Goal: Task Accomplishment & Management: Use online tool/utility

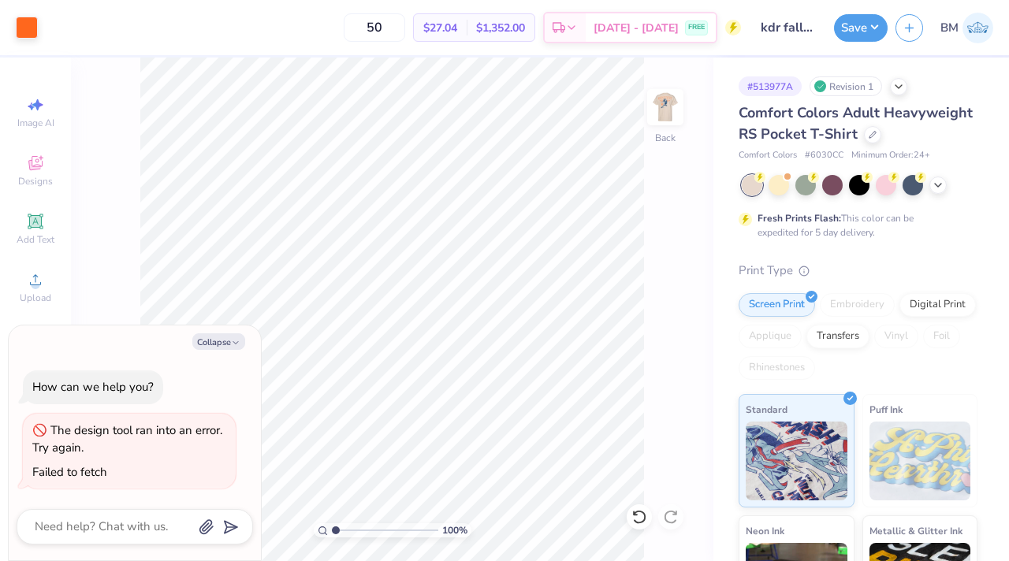
click at [565, 35] on img at bounding box center [978, 28] width 31 height 31
type textarea "x"
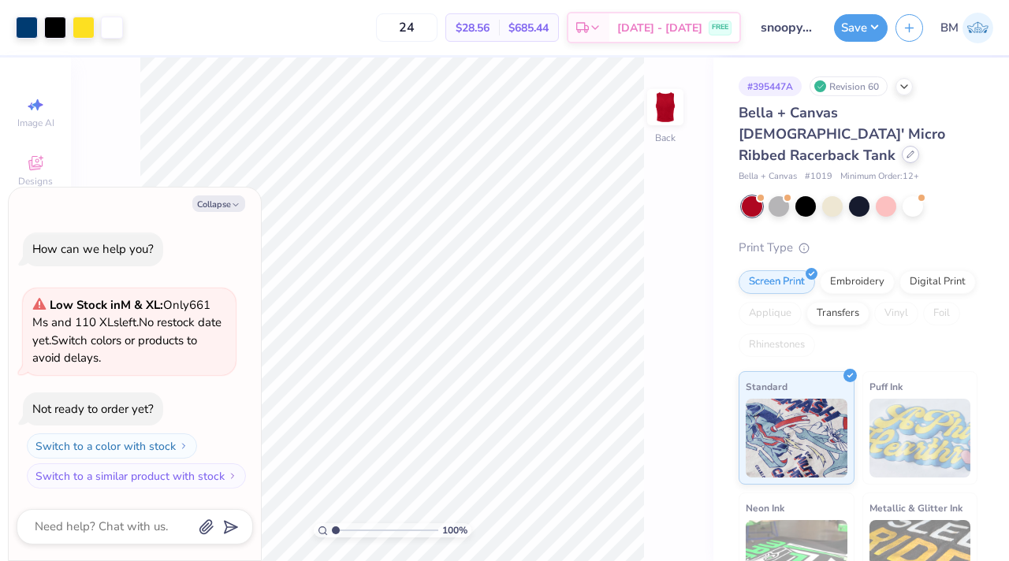
click at [907, 151] on icon at bounding box center [911, 155] width 8 height 8
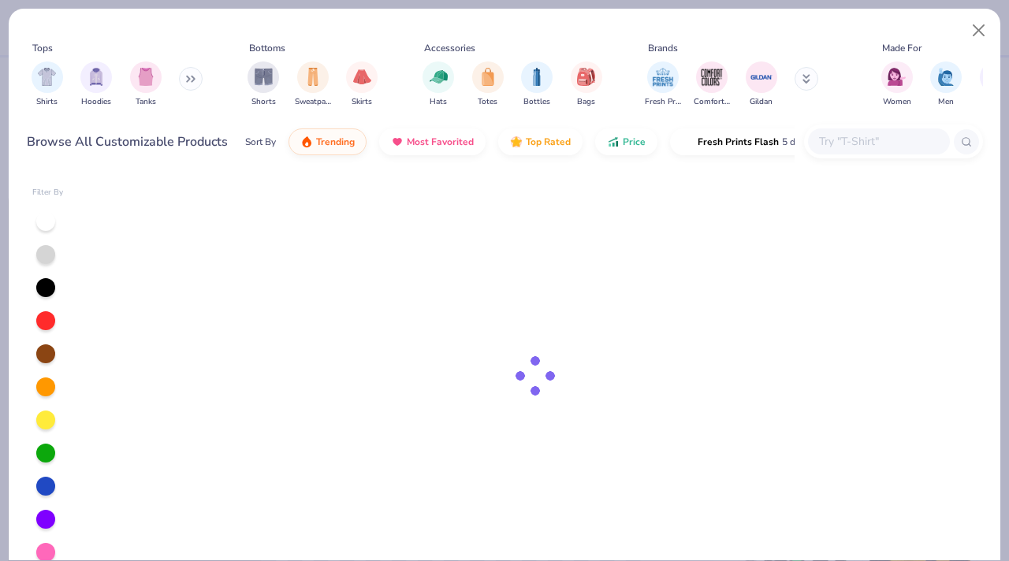
type textarea "x"
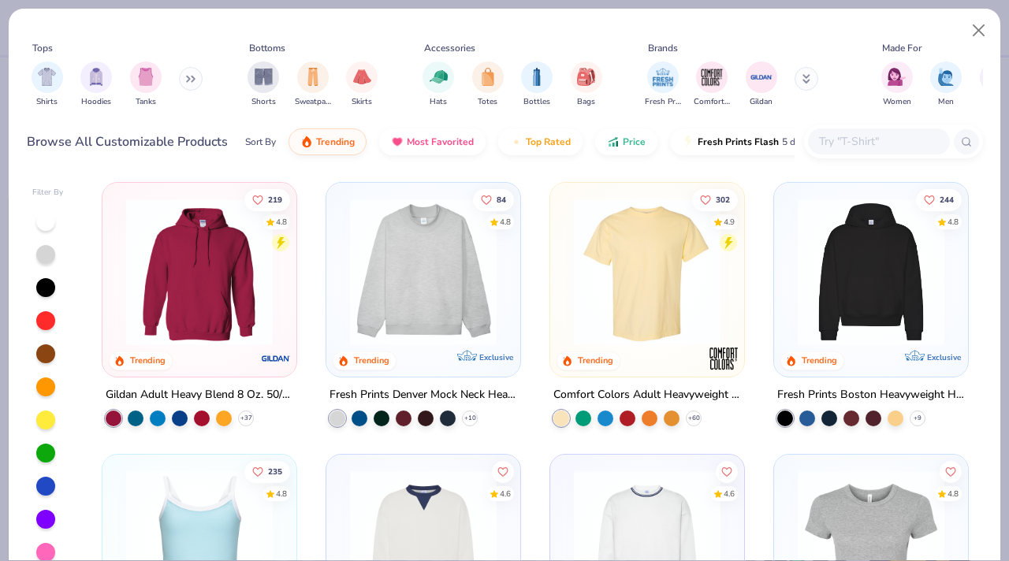
click at [852, 144] on input "text" at bounding box center [878, 141] width 121 height 18
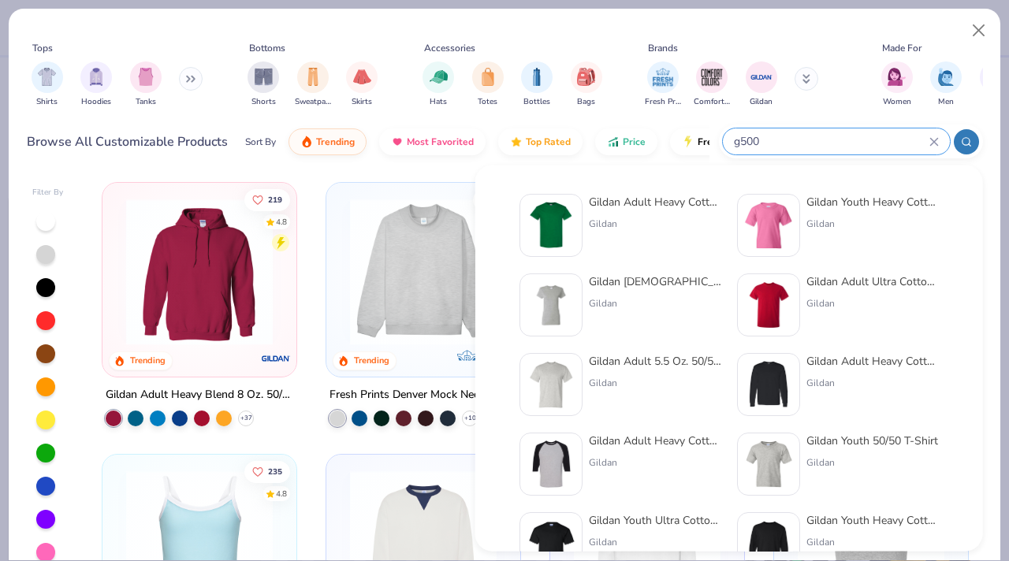
type input "g500"
click at [673, 222] on div "Gildan" at bounding box center [655, 224] width 132 height 14
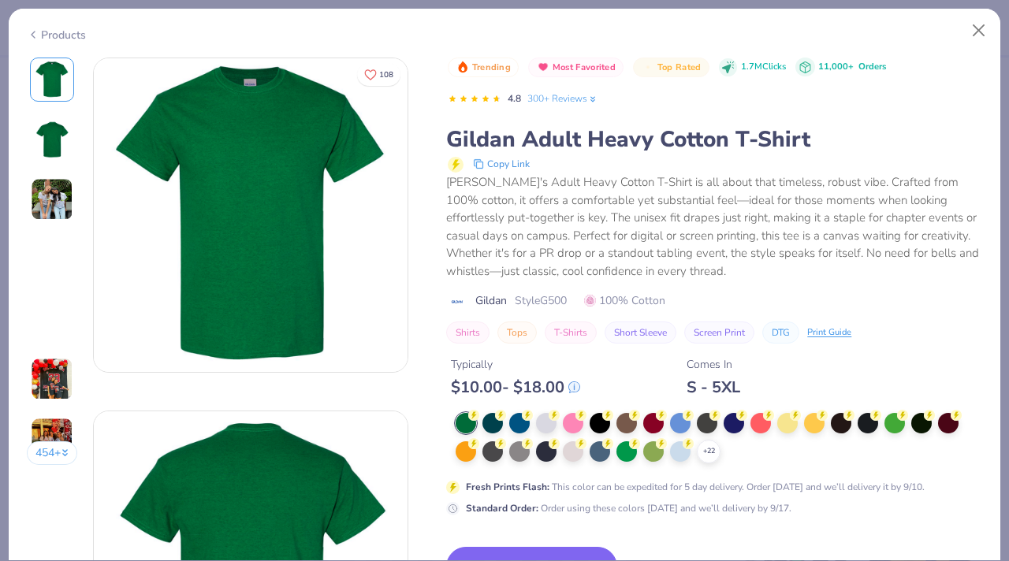
click at [523, 527] on div "Trending Most Favorited Top Rated 1.7M Clicks 11,000+ Orders 4.8 300+ Reviews G…" at bounding box center [714, 409] width 536 height 703
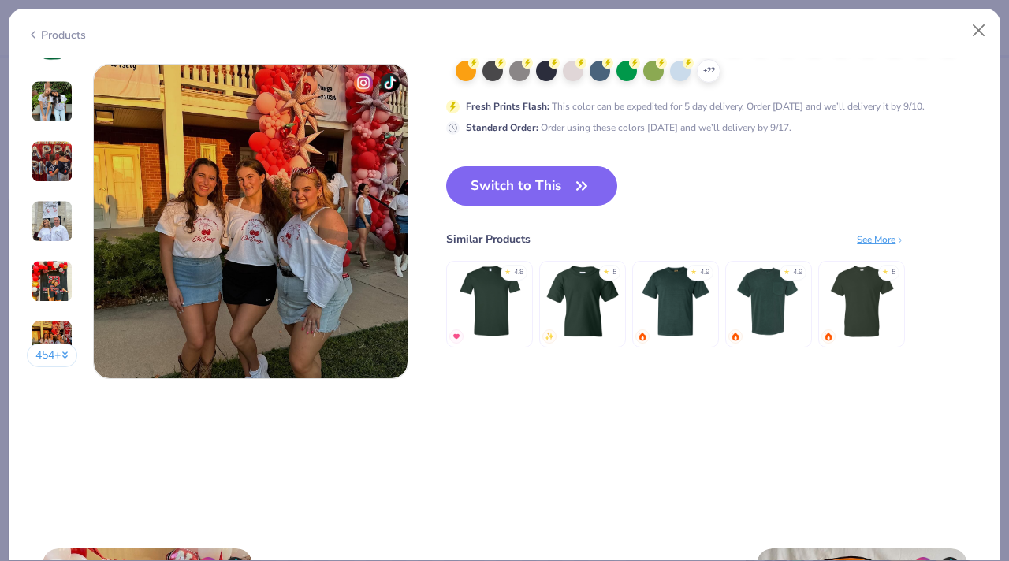
scroll to position [2190, 0]
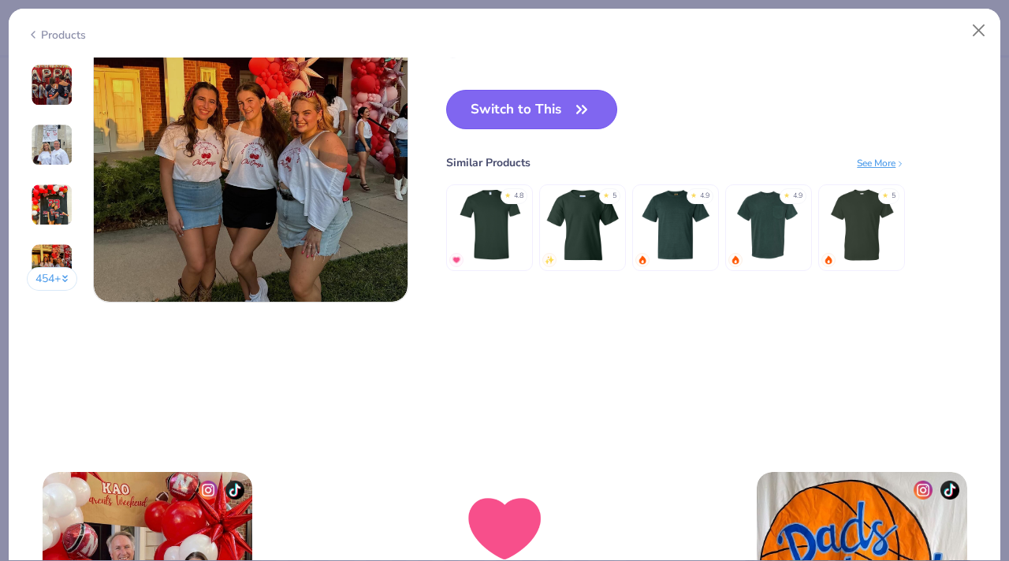
click at [539, 115] on button "Switch to This" at bounding box center [531, 109] width 171 height 39
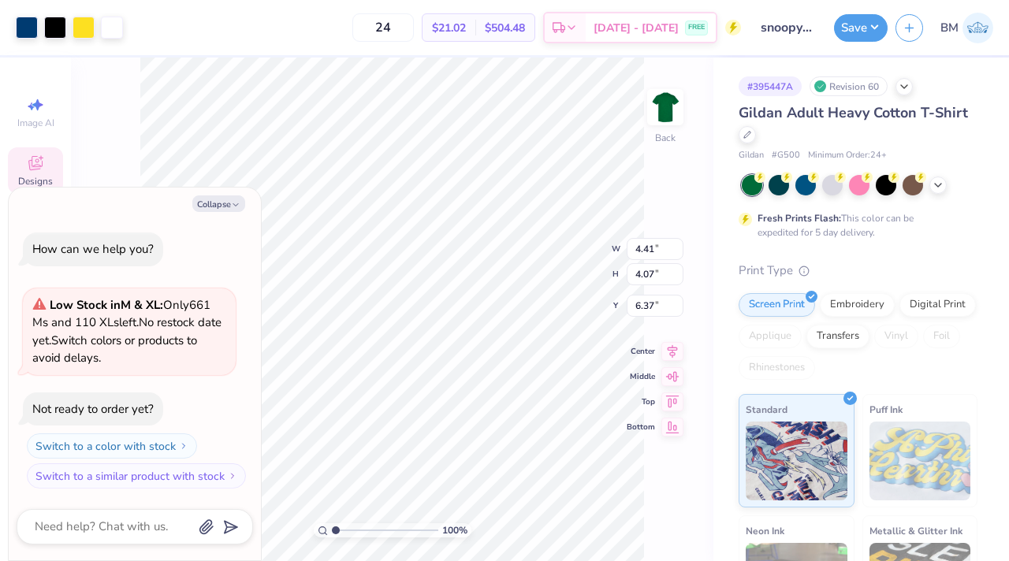
type textarea "x"
type input "3.00"
type textarea "x"
type input "6.29"
type input "5.81"
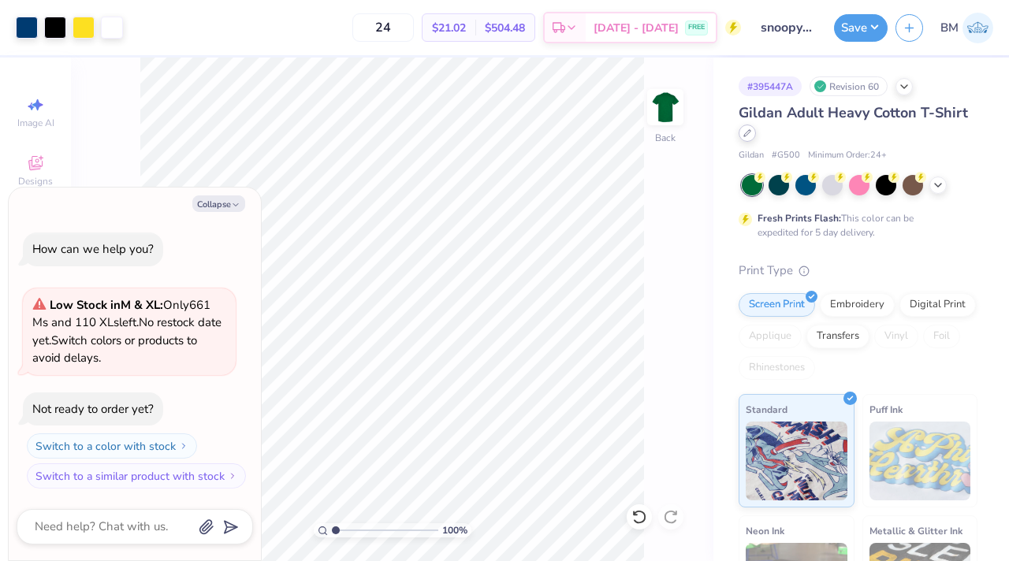
click at [747, 137] on div at bounding box center [747, 133] width 17 height 17
type textarea "x"
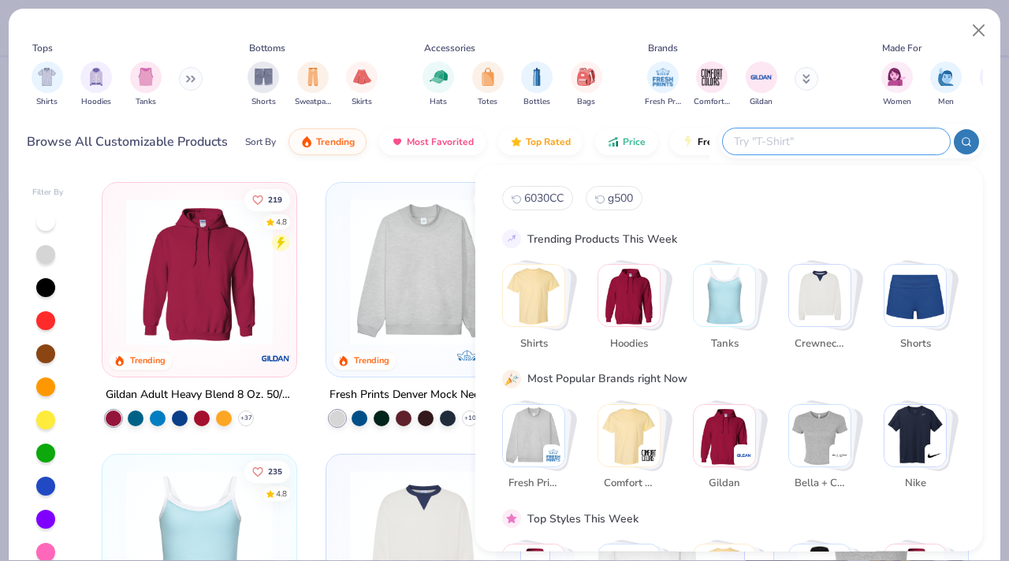
click at [847, 133] on input "text" at bounding box center [836, 141] width 207 height 18
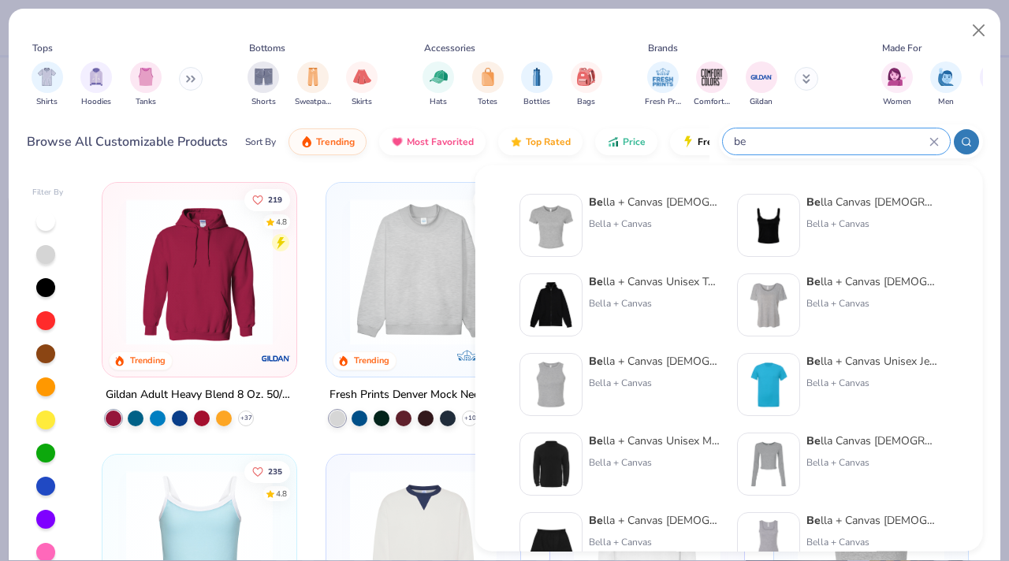
type input "be"
click at [629, 222] on div "Bella + Canvas" at bounding box center [655, 224] width 132 height 14
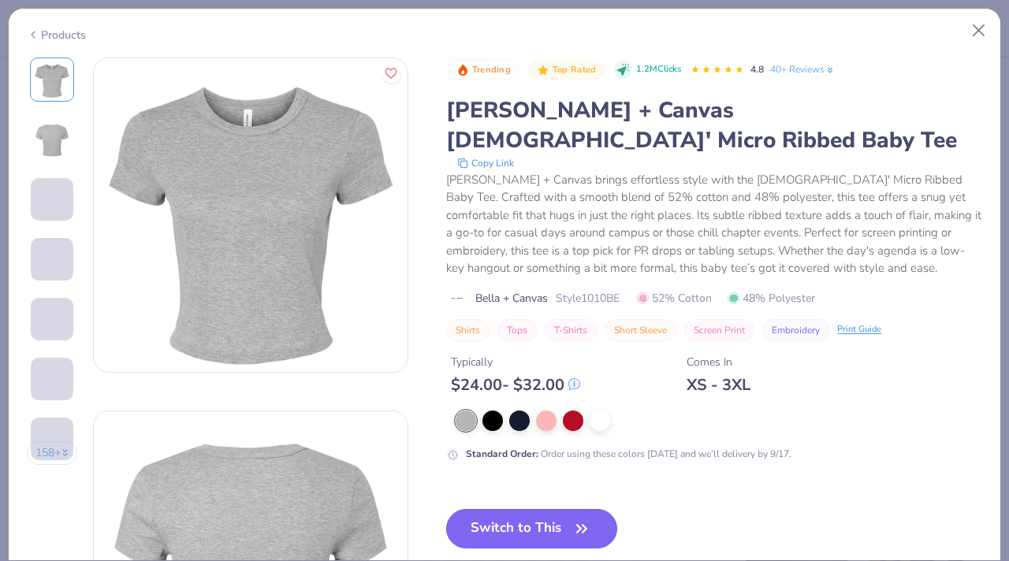
click at [530, 509] on button "Switch to This" at bounding box center [531, 528] width 171 height 39
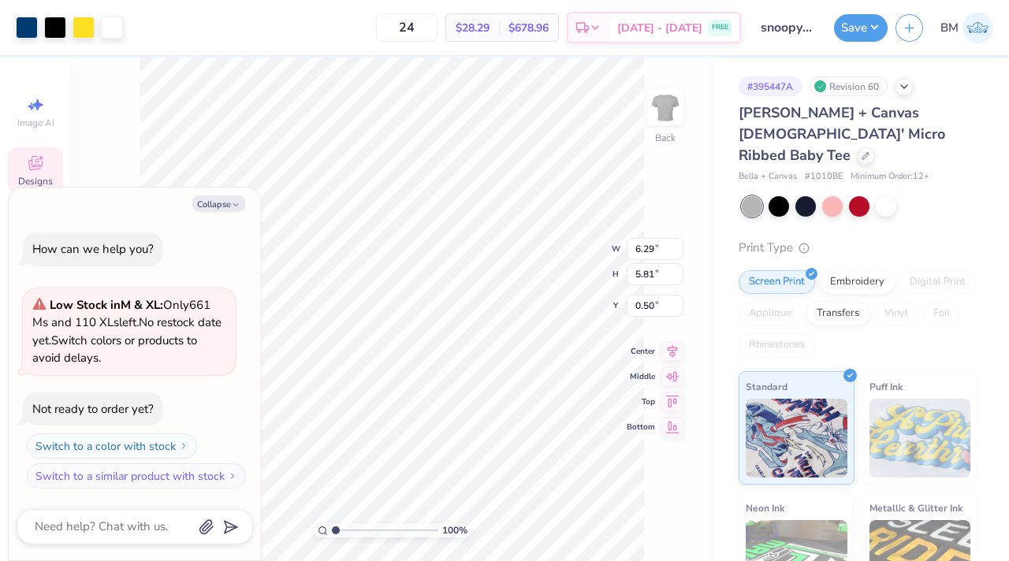
type textarea "x"
type input "2.09"
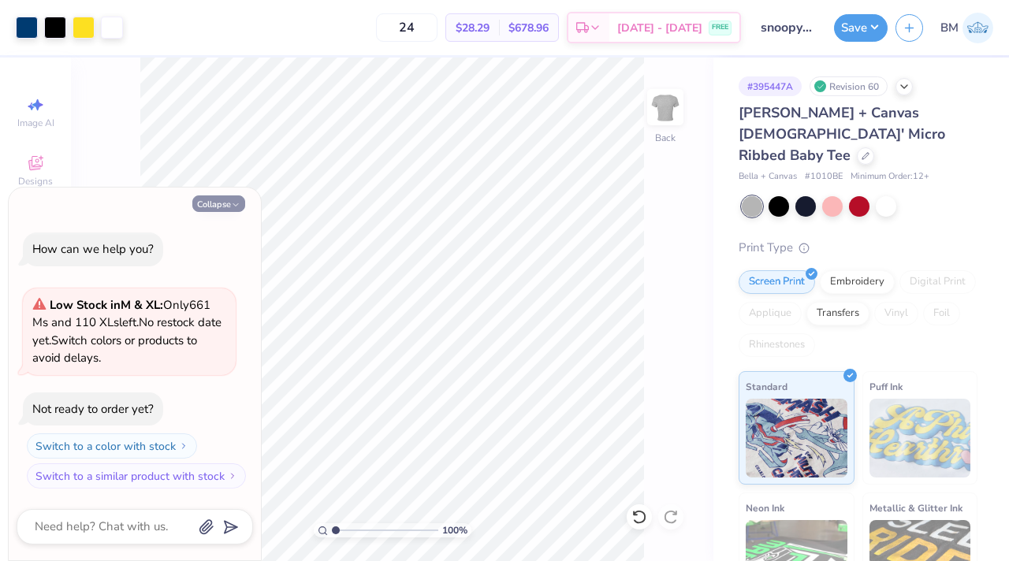
click at [222, 199] on button "Collapse" at bounding box center [218, 204] width 53 height 17
type textarea "x"
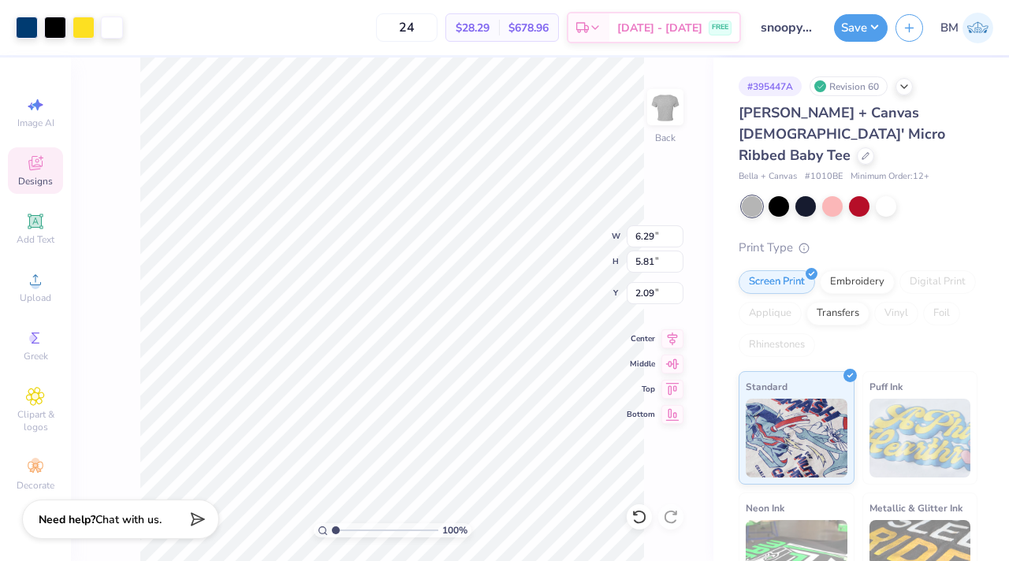
type input "2.10"
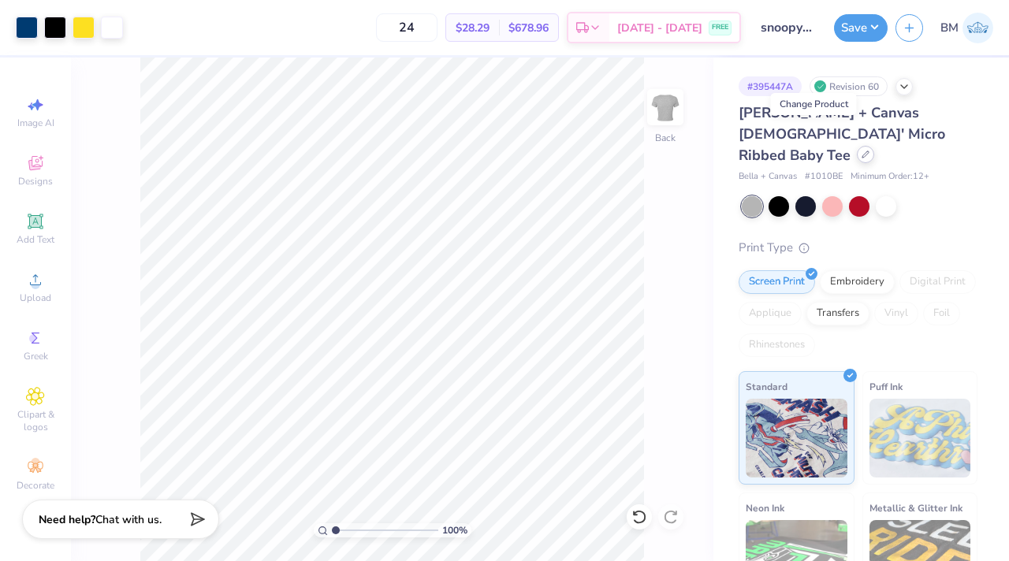
click at [862, 151] on icon at bounding box center [866, 155] width 8 height 8
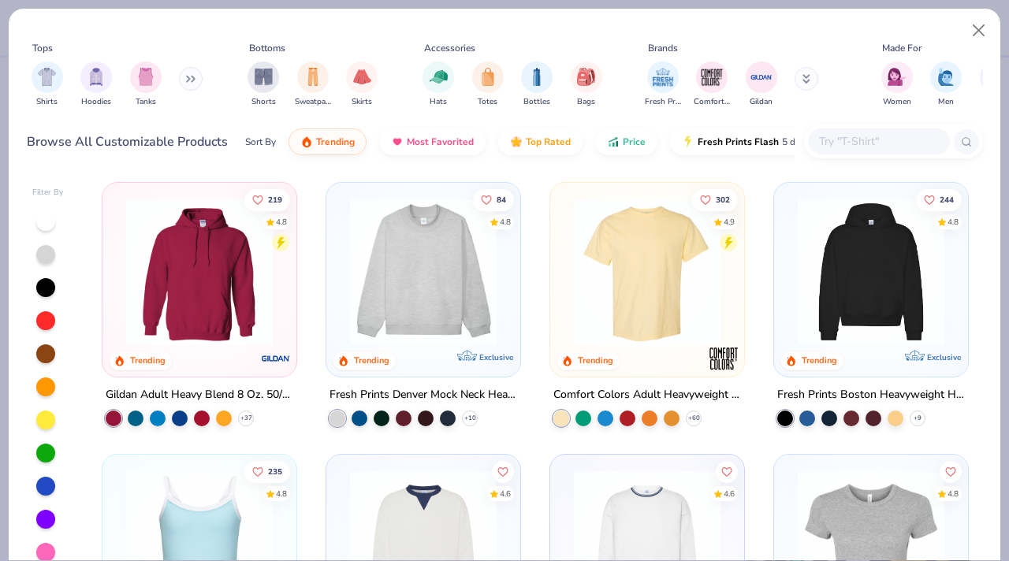
click at [897, 144] on input "text" at bounding box center [878, 141] width 121 height 18
click at [967, 30] on button "Close" at bounding box center [979, 31] width 30 height 30
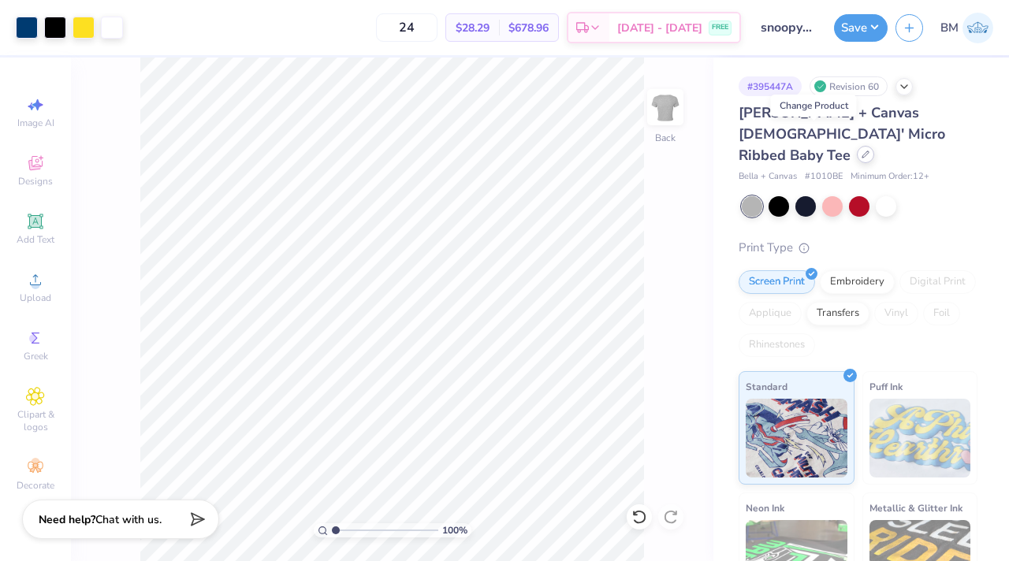
click at [857, 146] on div at bounding box center [865, 154] width 17 height 17
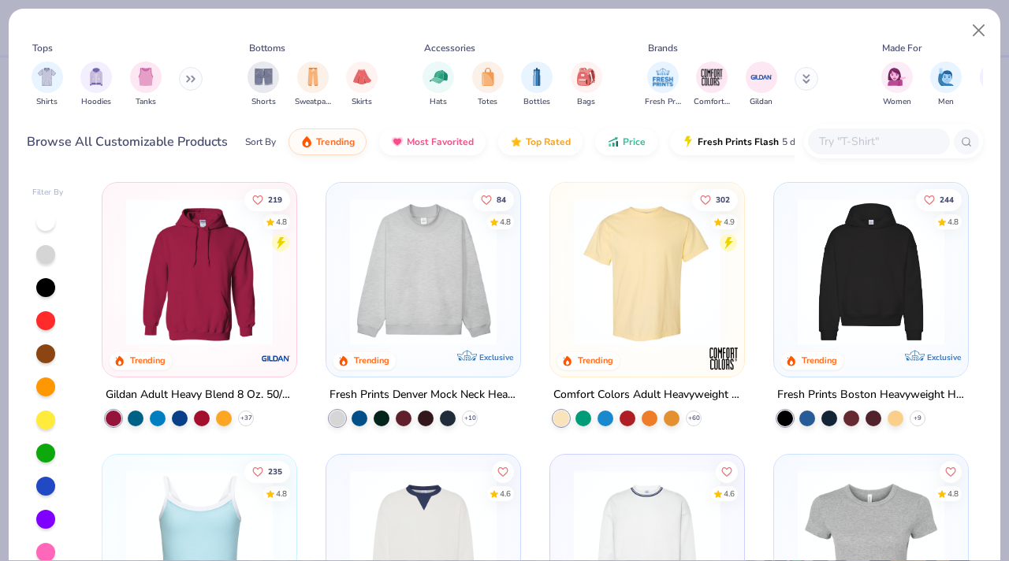
click at [851, 139] on input "text" at bounding box center [878, 141] width 121 height 18
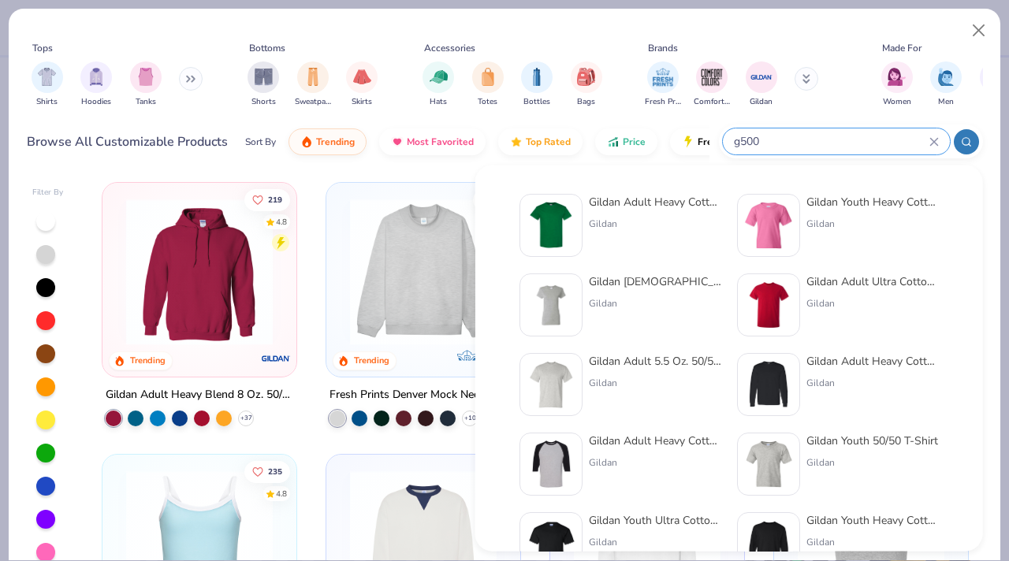
type input "g500"
click at [639, 241] on div "Gildan Adult Heavy Cotton T-Shirt Gildan" at bounding box center [655, 225] width 132 height 63
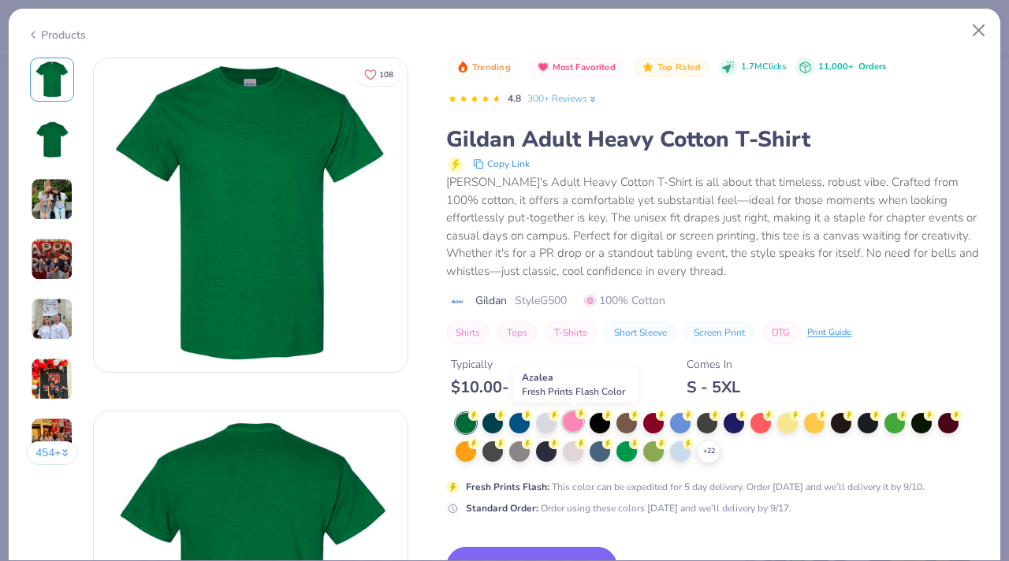
click at [570, 427] on div at bounding box center [573, 422] width 21 height 21
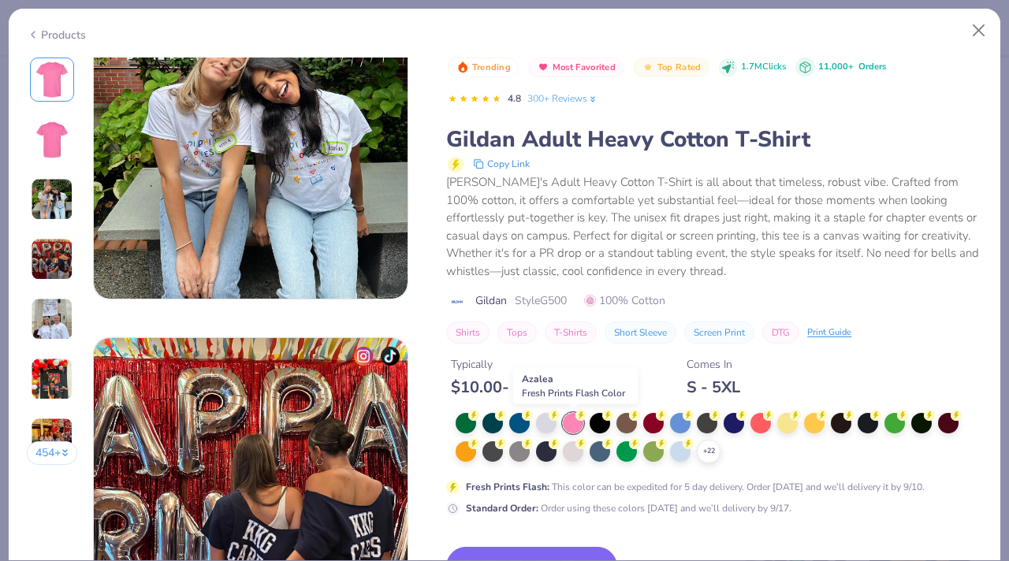
scroll to position [978, 0]
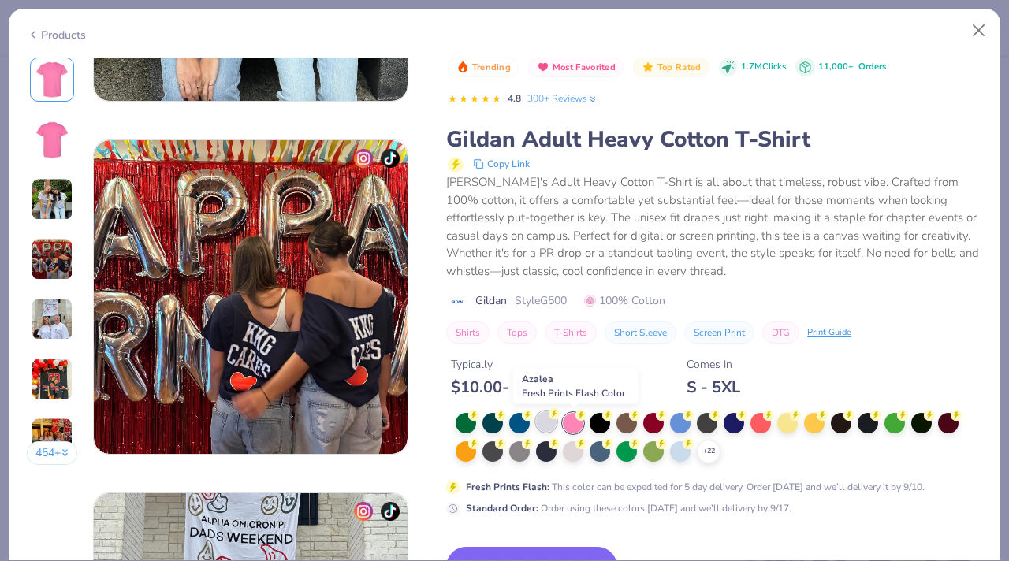
click at [547, 423] on div at bounding box center [546, 422] width 21 height 21
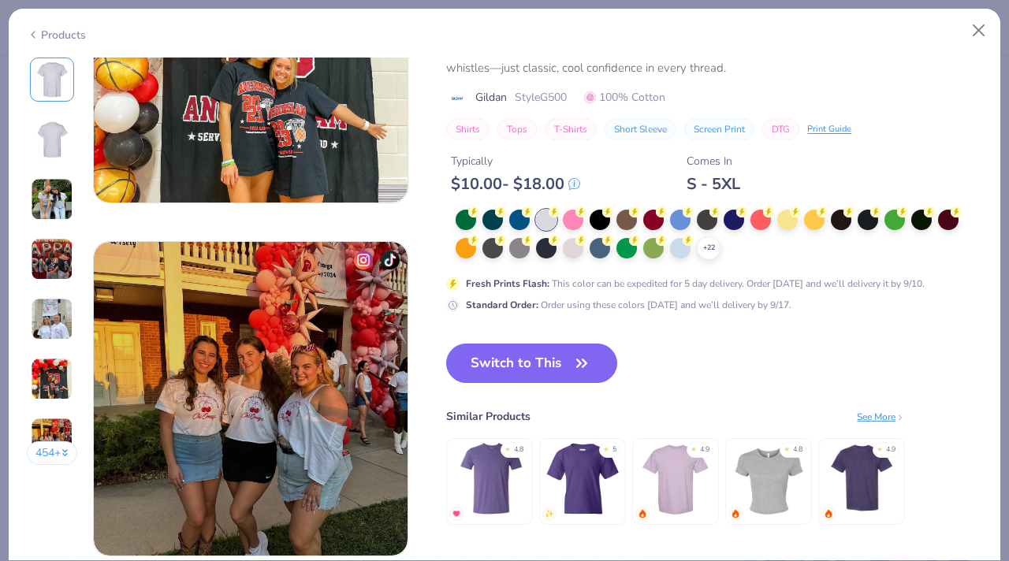
scroll to position [1933, 0]
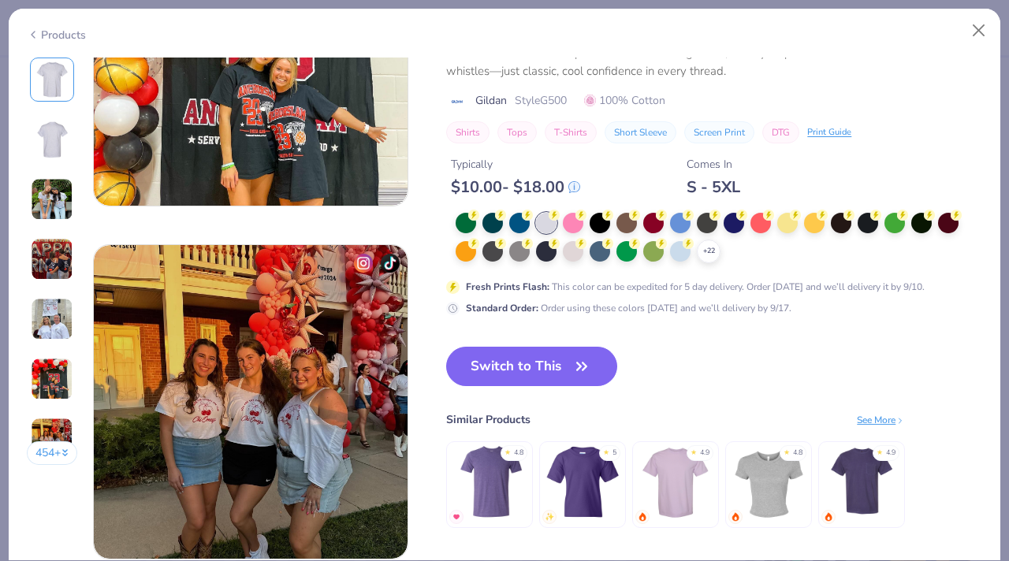
click at [559, 365] on div "Azalea Fresh Prints Flash Color" at bounding box center [576, 386] width 135 height 46
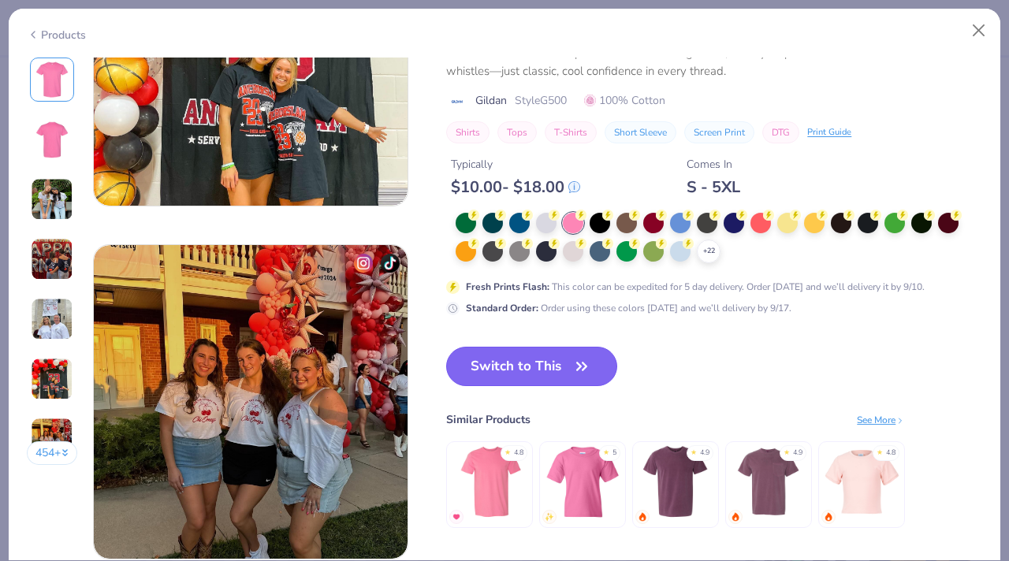
click at [550, 373] on button "Switch to This" at bounding box center [531, 366] width 171 height 39
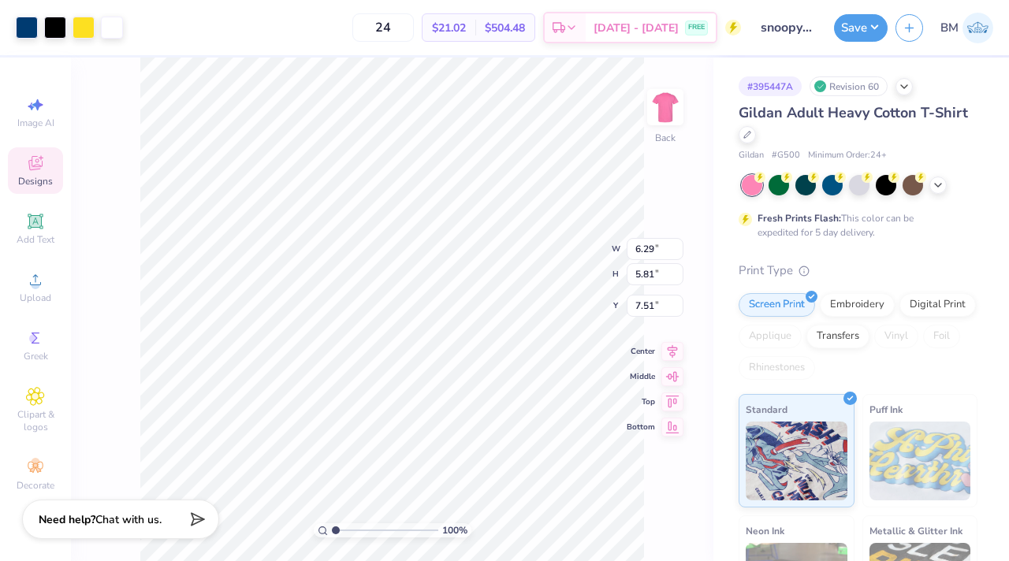
type input "3.00"
type input "6.63"
type input "6.12"
click at [744, 140] on div at bounding box center [747, 133] width 17 height 17
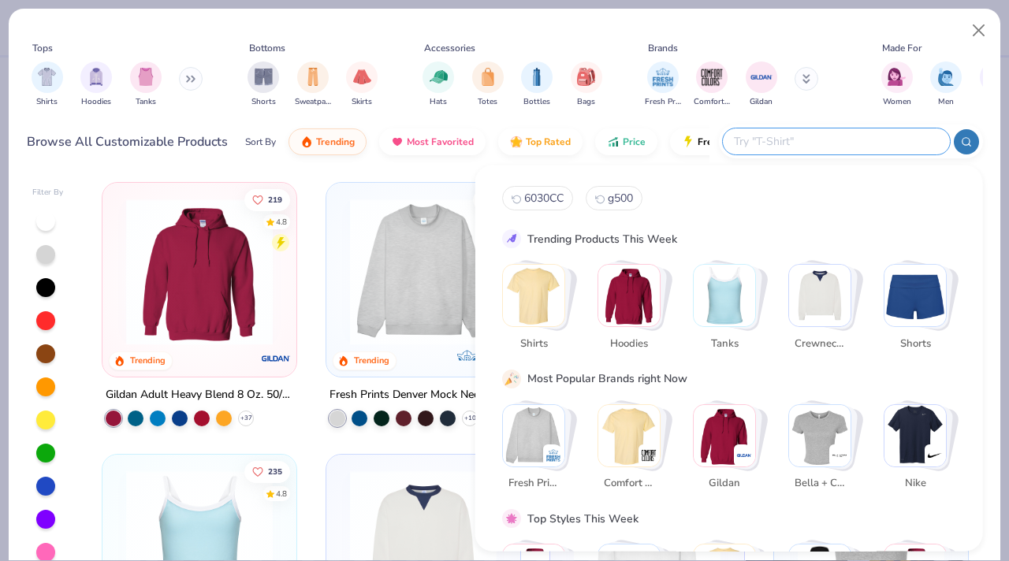
click at [841, 132] on input "text" at bounding box center [836, 141] width 207 height 18
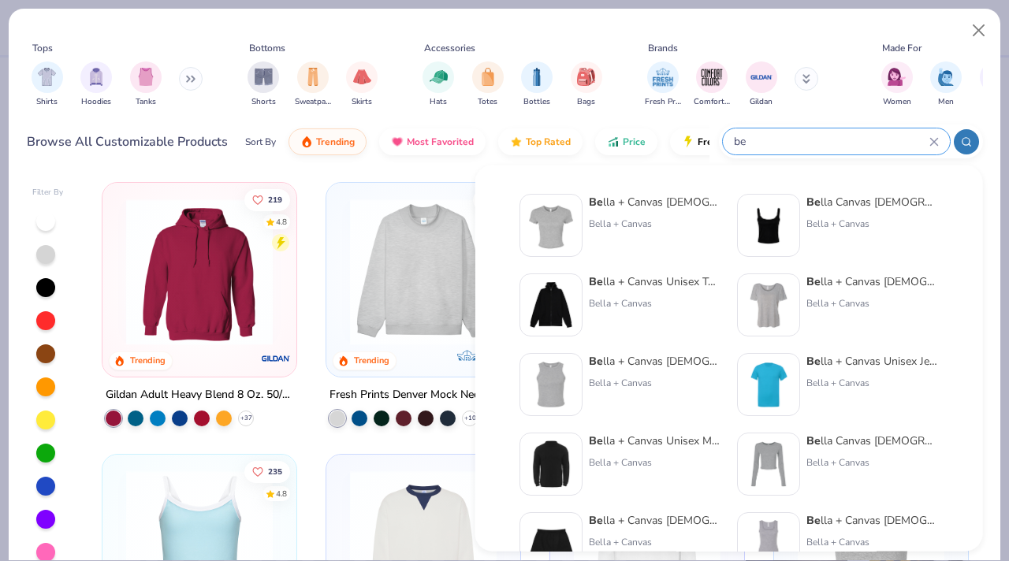
type input "be"
click at [583, 223] on div "Be lla + Canvas [DEMOGRAPHIC_DATA]' Micro Rib be d Baby Tee Bella + Canvas" at bounding box center [621, 225] width 202 height 63
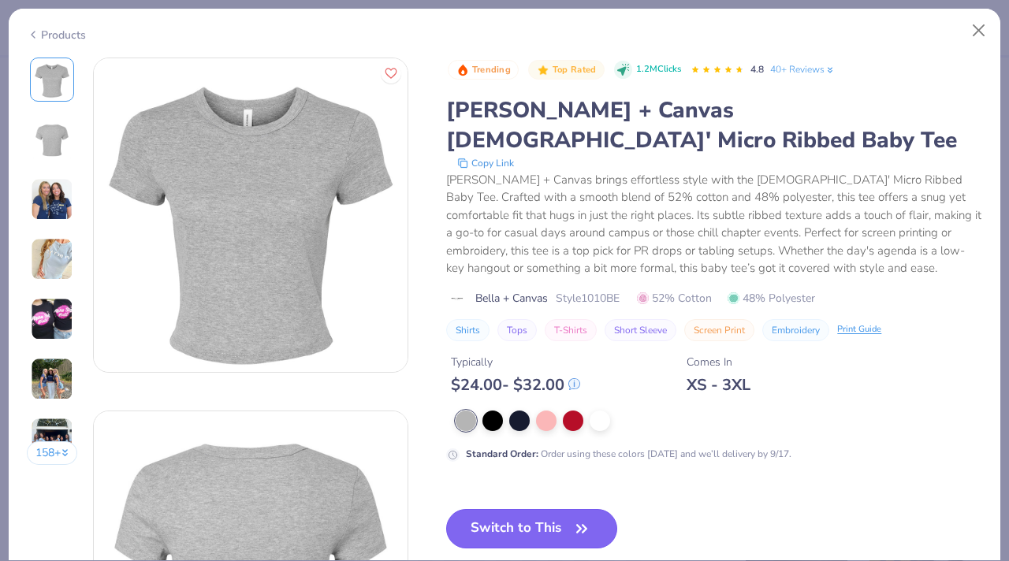
click at [505, 509] on button "Switch to This" at bounding box center [531, 528] width 171 height 39
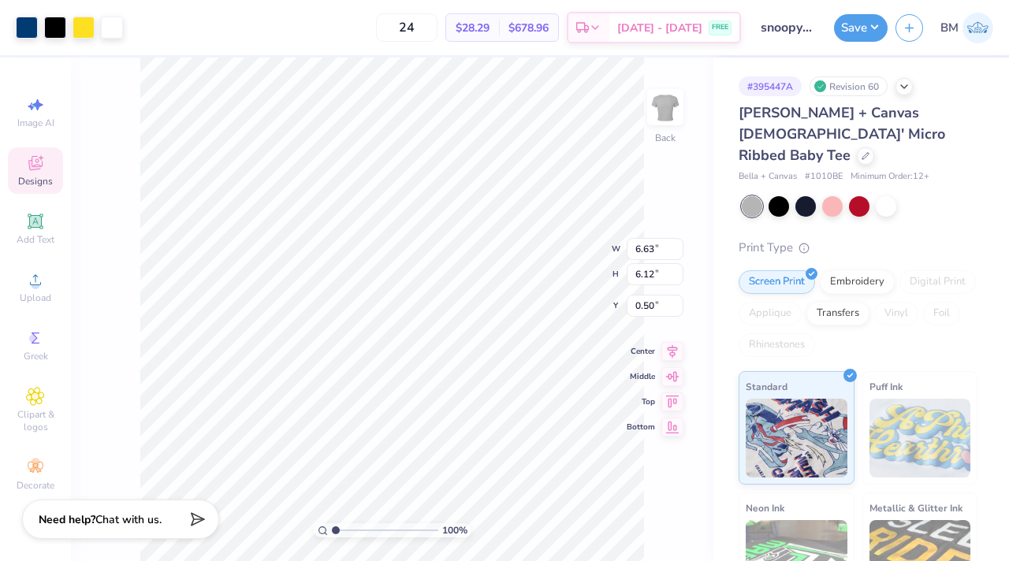
type input "1.74"
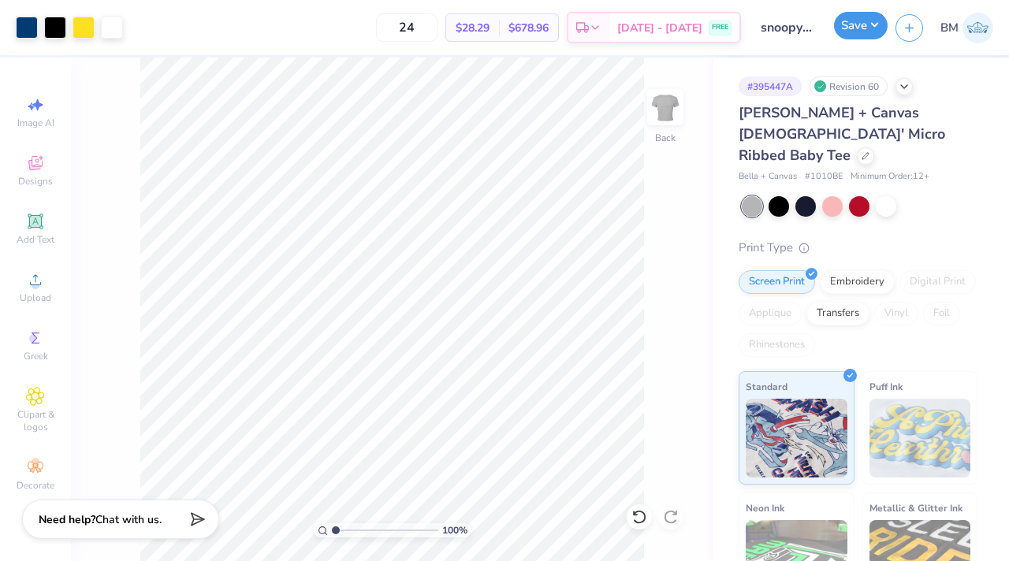
click at [861, 32] on button "Save" at bounding box center [861, 26] width 54 height 28
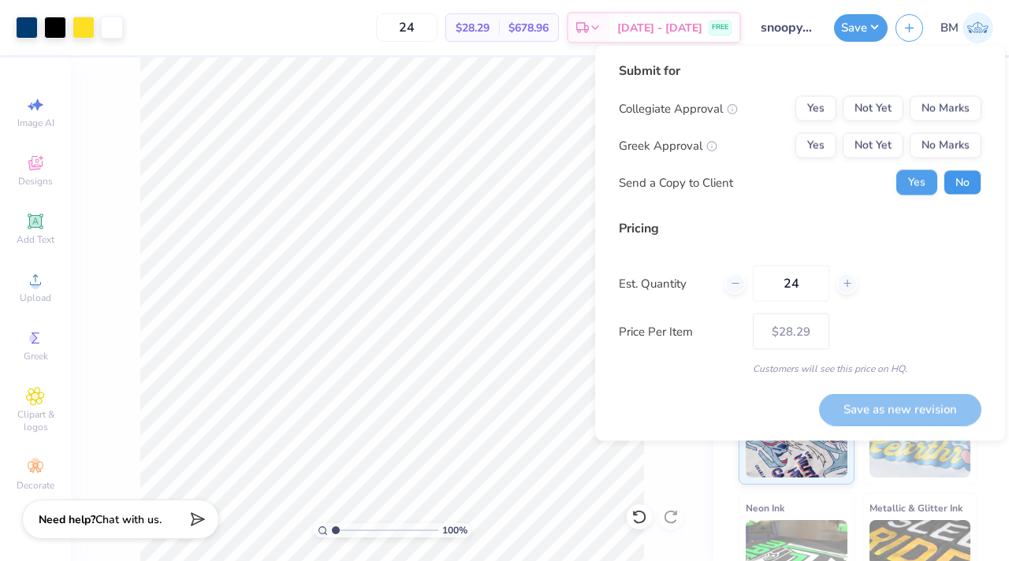
click at [949, 172] on button "No" at bounding box center [963, 182] width 38 height 25
click at [930, 112] on button "No Marks" at bounding box center [946, 108] width 72 height 25
click at [930, 129] on div "Collegiate Approval Yes Not Yet No Marks Greek Approval Yes Not Yet No Marks Se…" at bounding box center [800, 145] width 363 height 99
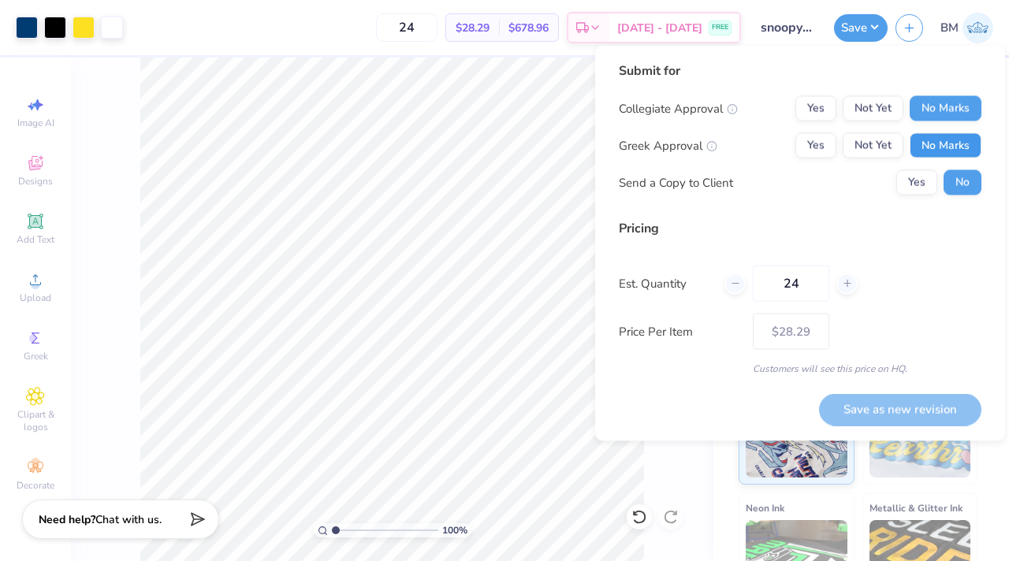
click at [926, 139] on button "No Marks" at bounding box center [946, 145] width 72 height 25
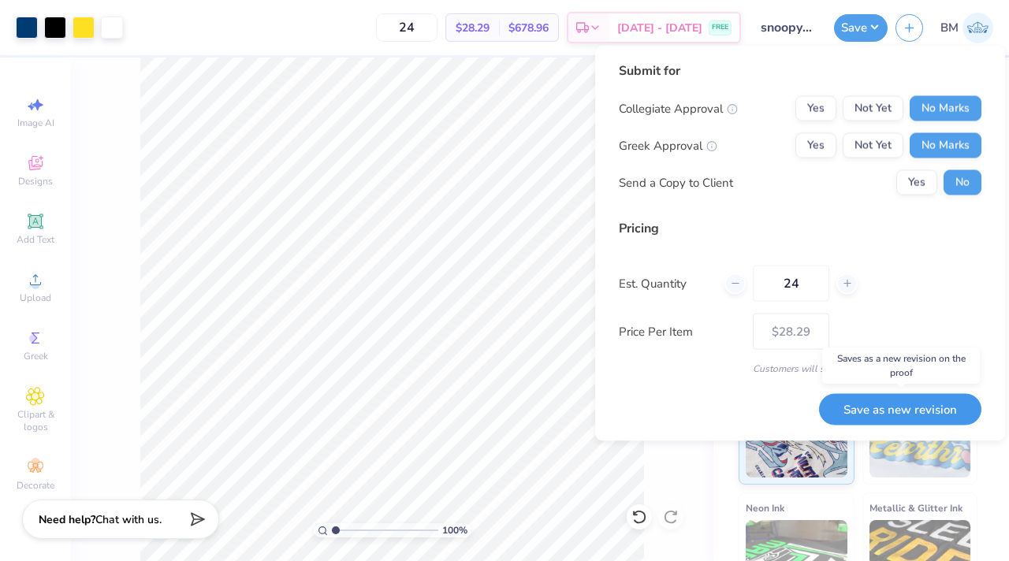
click at [901, 409] on button "Save as new revision" at bounding box center [900, 409] width 162 height 32
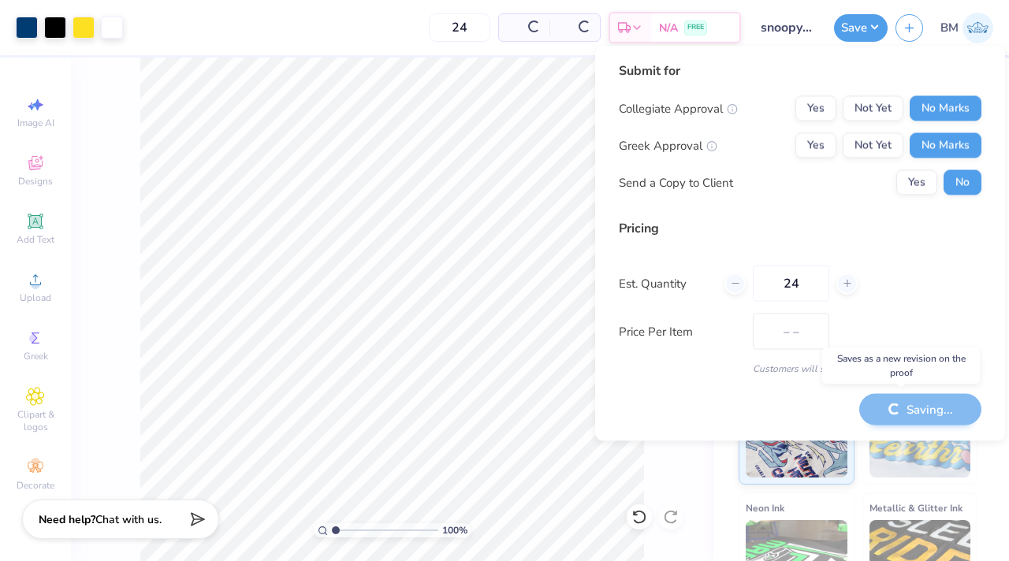
type input "$28.29"
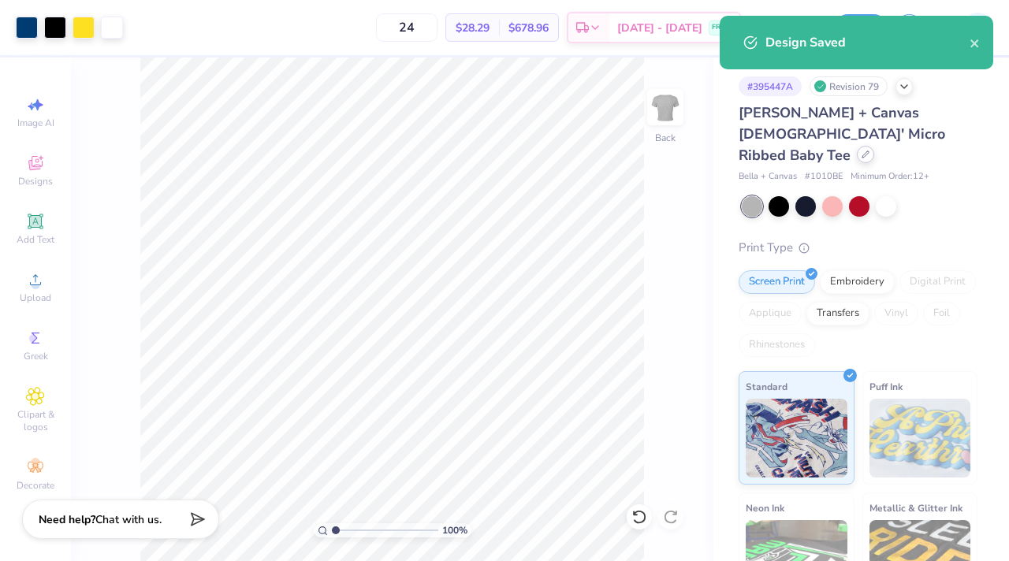
click at [857, 146] on div at bounding box center [865, 154] width 17 height 17
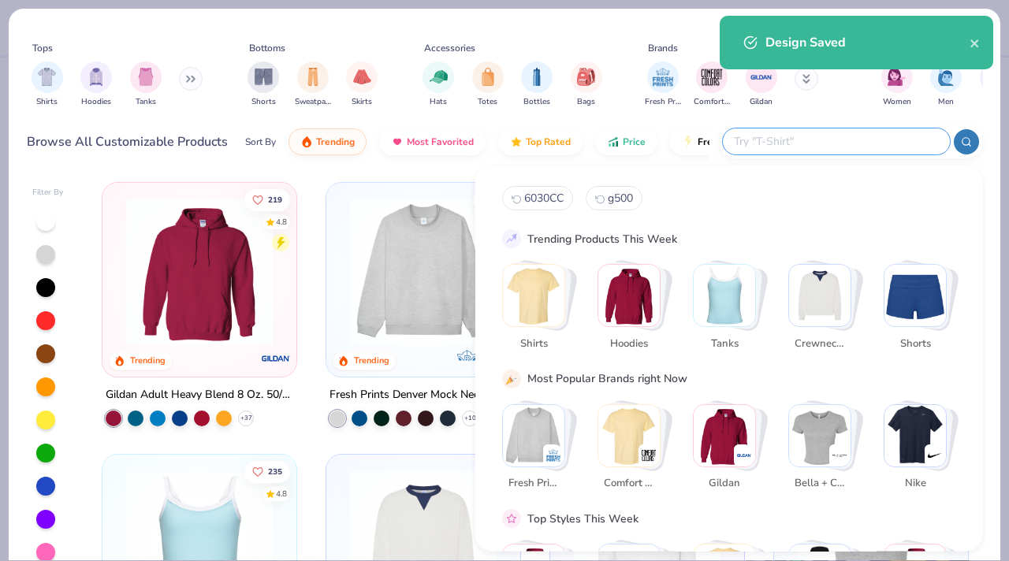
click at [862, 150] on input "text" at bounding box center [836, 141] width 207 height 18
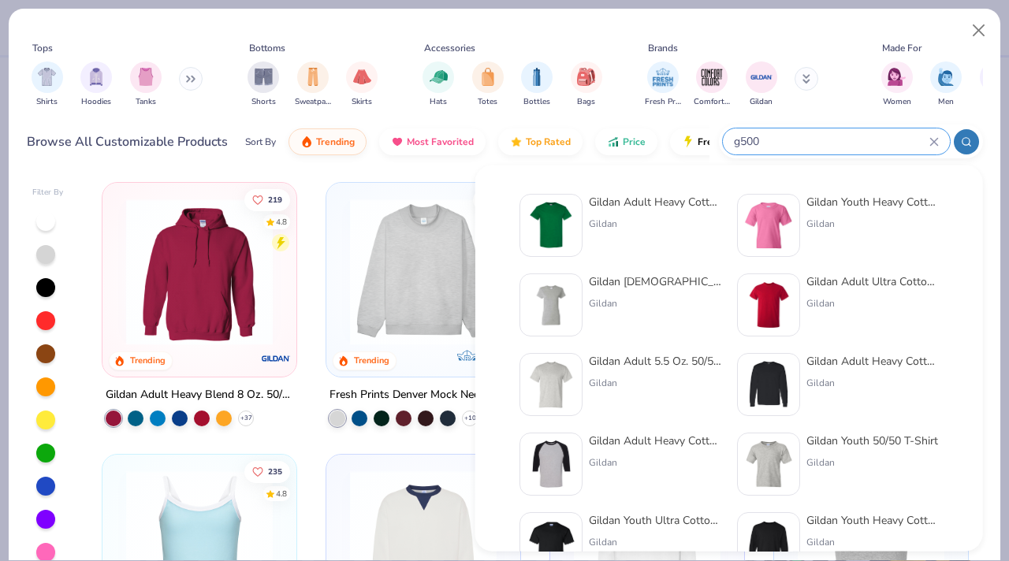
type input "g500"
click at [599, 195] on div "Gildan Adult Heavy Cotton T-Shirt" at bounding box center [655, 202] width 132 height 17
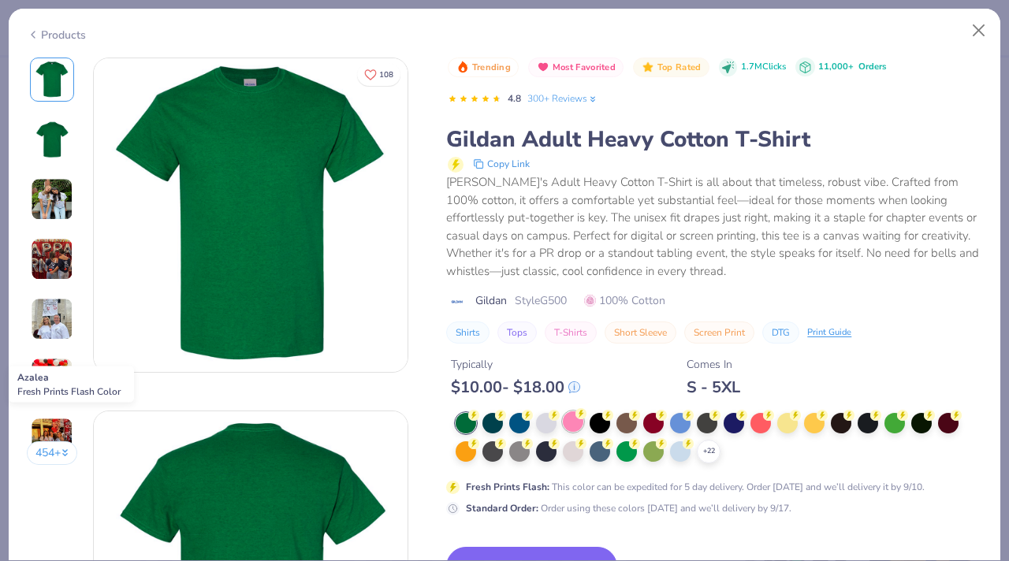
click at [580, 431] on div at bounding box center [573, 422] width 21 height 21
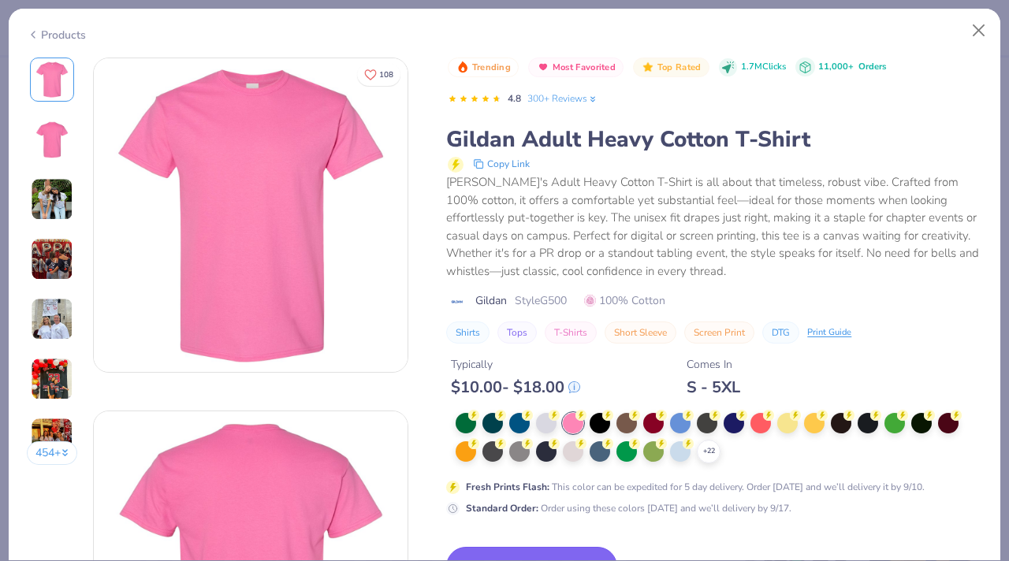
click at [550, 549] on button "Switch to This" at bounding box center [531, 566] width 171 height 39
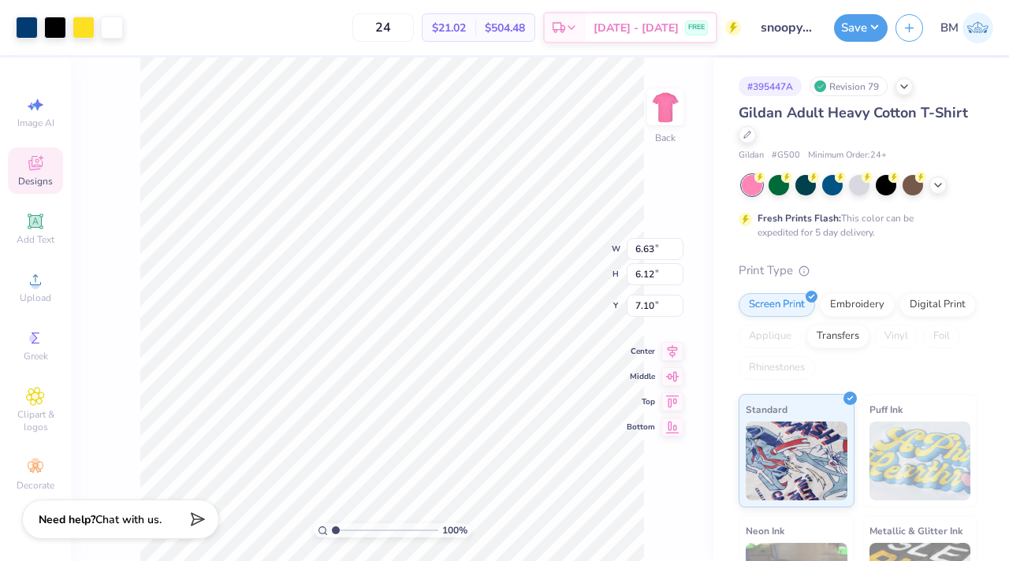
type input "3.00"
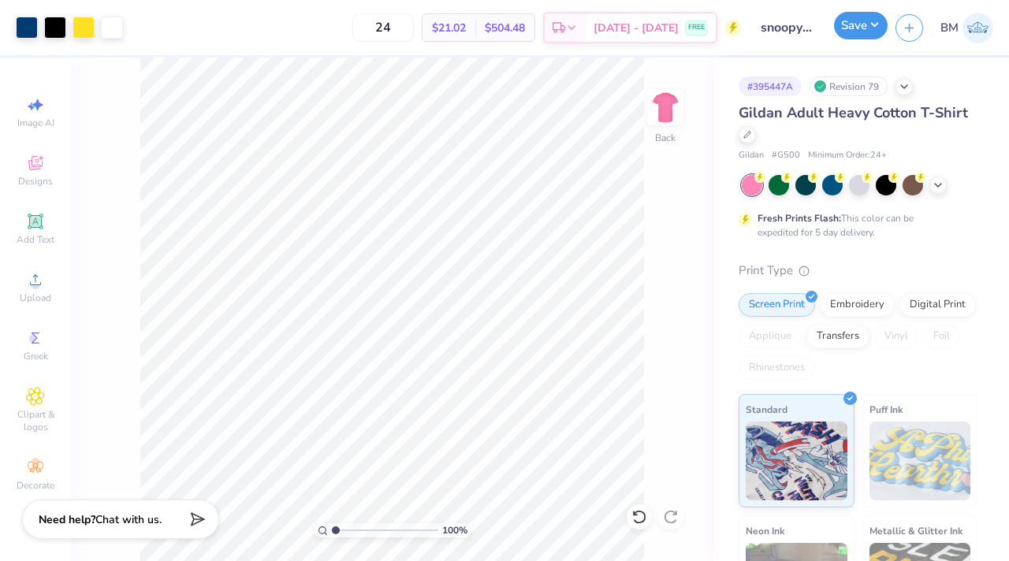
click at [846, 26] on button "Save" at bounding box center [861, 26] width 54 height 28
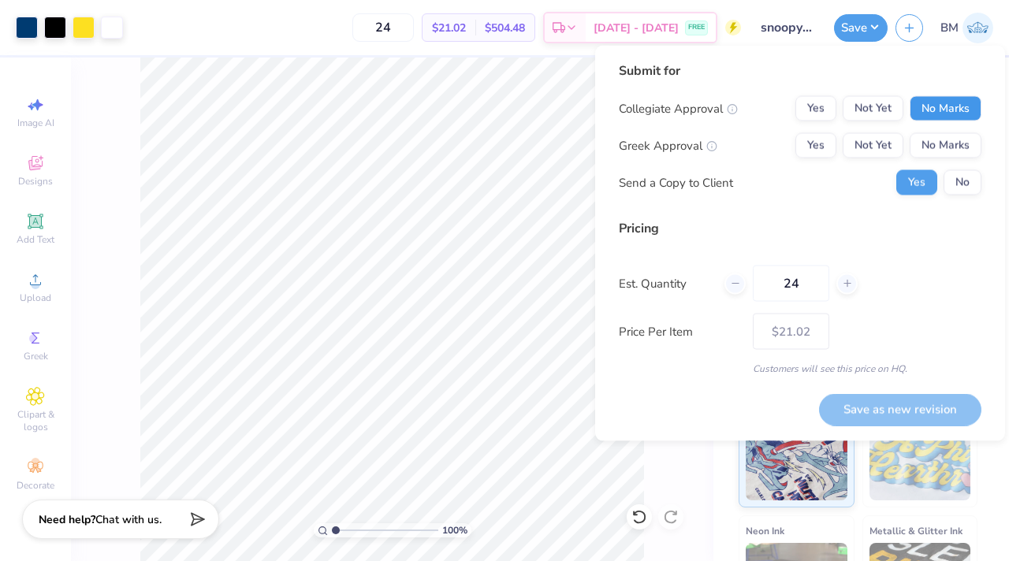
click at [945, 108] on button "No Marks" at bounding box center [946, 108] width 72 height 25
click at [932, 170] on button "Yes" at bounding box center [917, 182] width 41 height 25
click at [941, 150] on button "No Marks" at bounding box center [946, 145] width 72 height 25
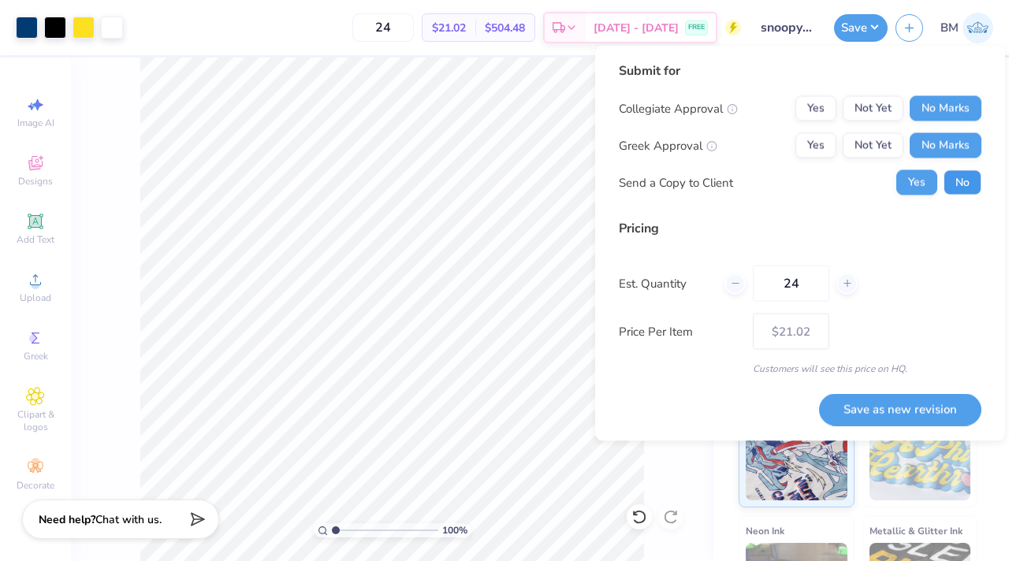
click at [955, 187] on button "No" at bounding box center [963, 182] width 38 height 25
click at [884, 424] on button "Save as new revision" at bounding box center [900, 409] width 162 height 32
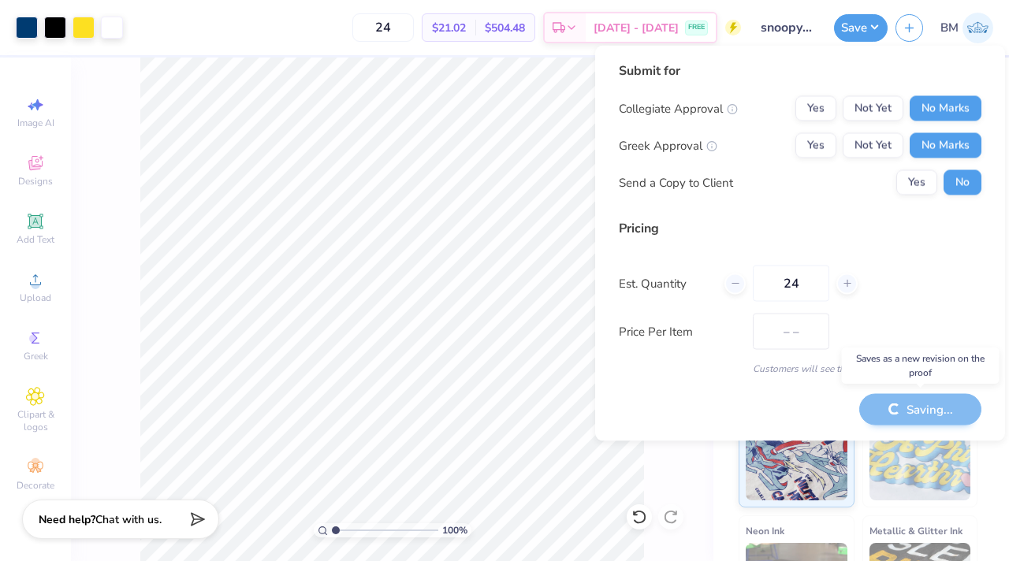
type input "$21.02"
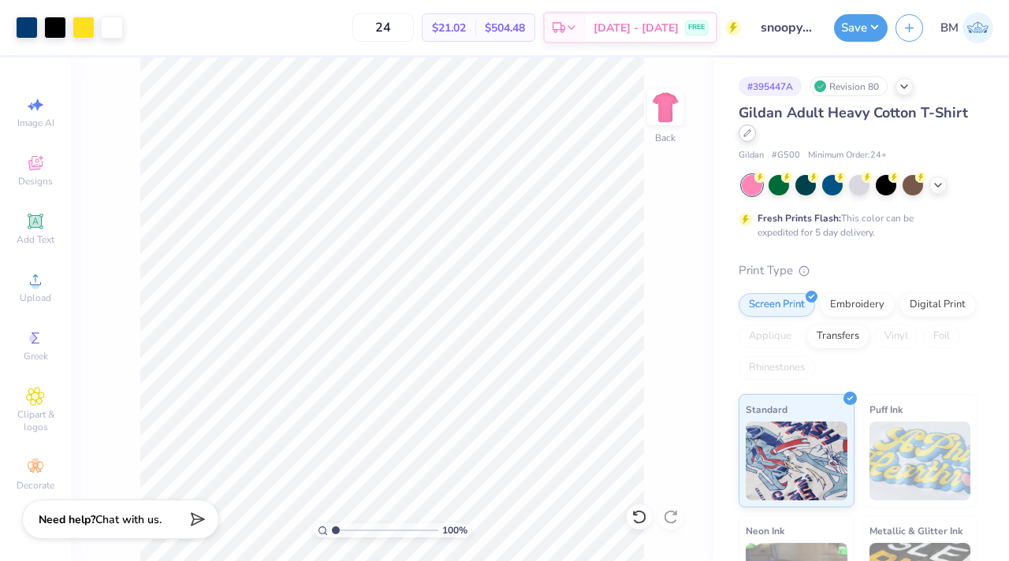
click at [744, 133] on icon at bounding box center [748, 133] width 8 height 8
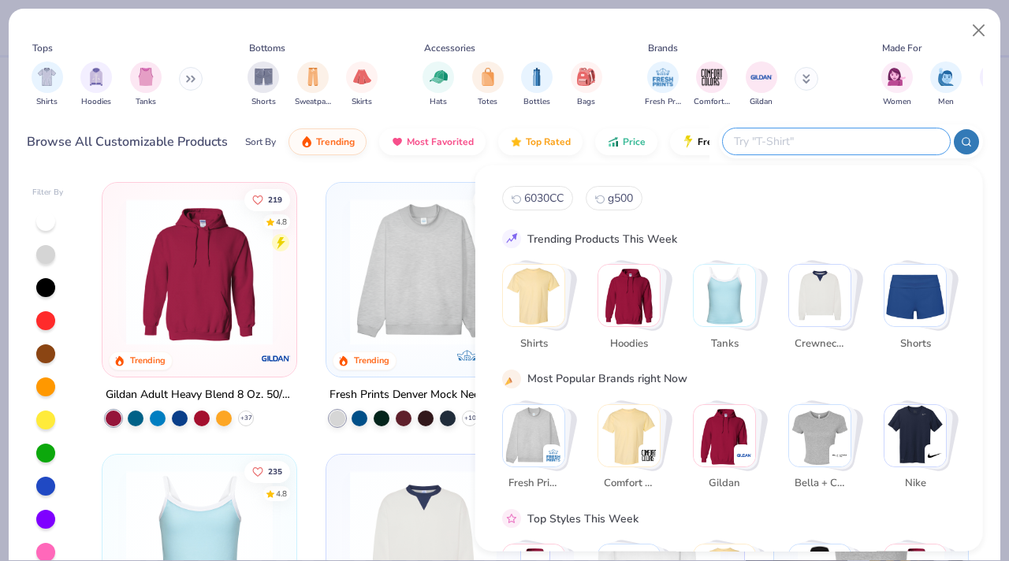
click at [820, 141] on input "text" at bounding box center [836, 141] width 207 height 18
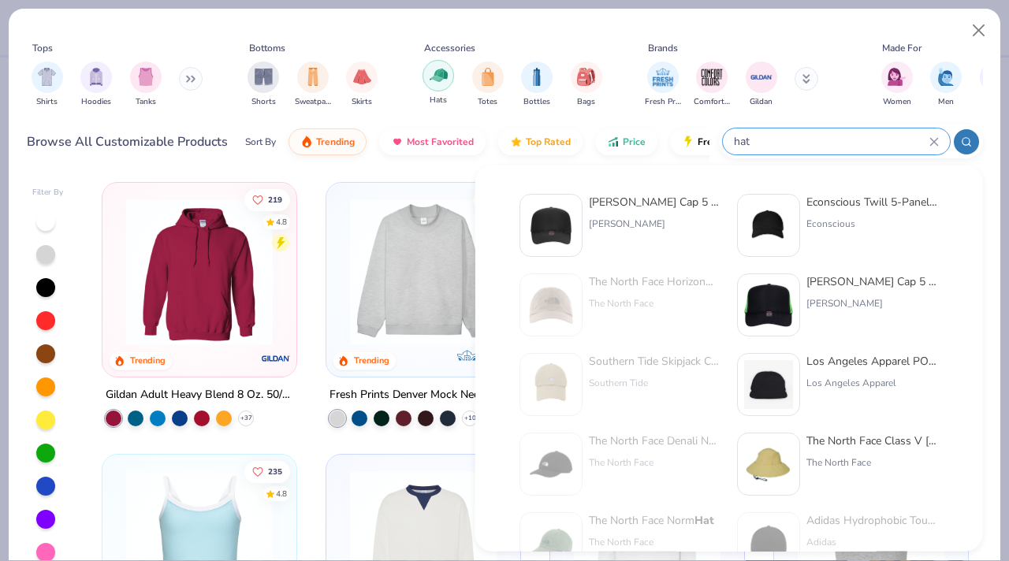
type input "hat"
click at [442, 69] on img "filter for Hats" at bounding box center [439, 75] width 18 height 18
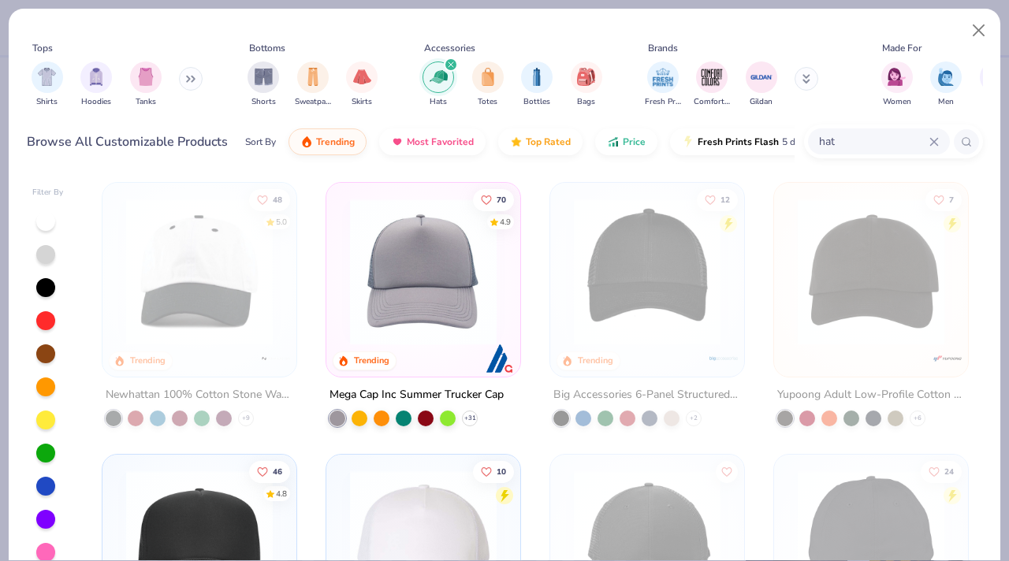
click at [602, 129] on div "Sort By Trending Most Favorited Top Rated Price Fresh Prints Flash 5 day delive…" at bounding box center [520, 142] width 550 height 44
click at [621, 143] on button "Price" at bounding box center [626, 138] width 62 height 27
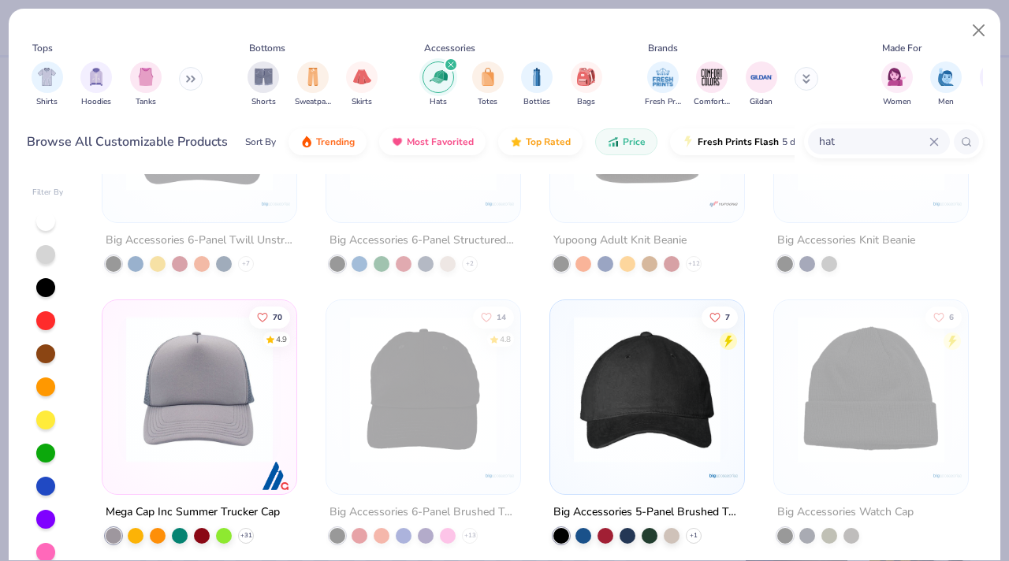
scroll to position [170, 0]
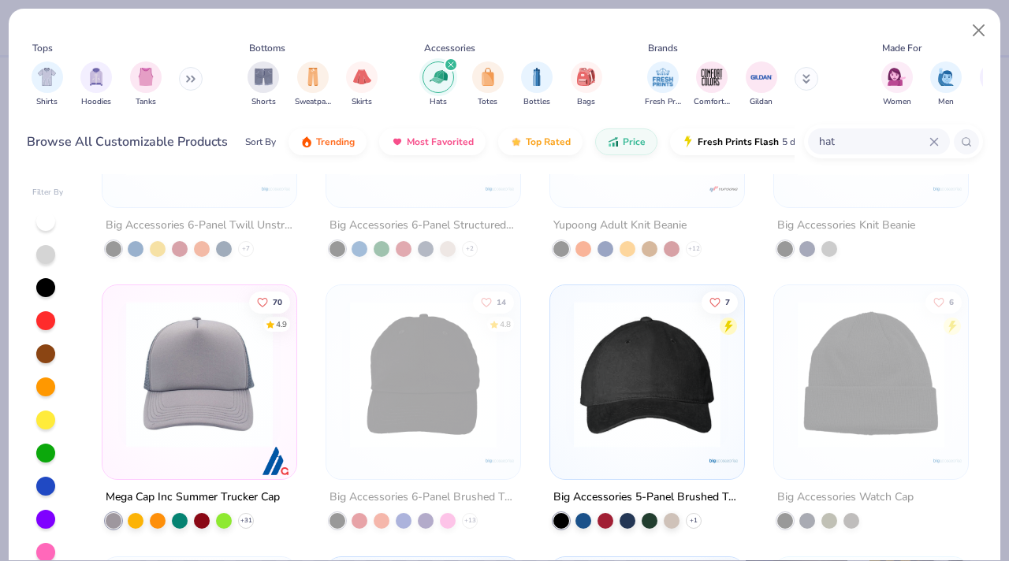
click at [602, 393] on img at bounding box center [647, 374] width 162 height 147
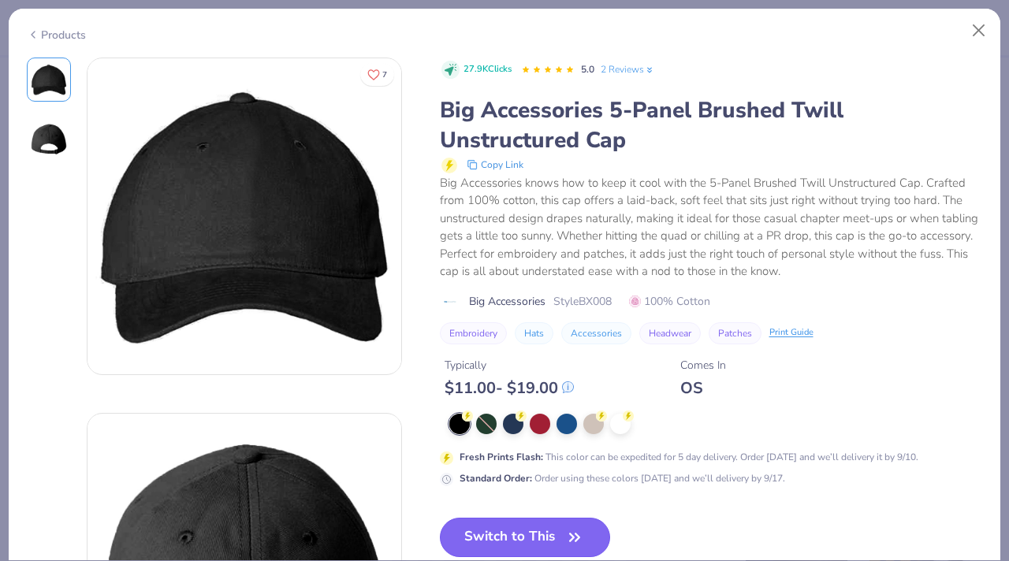
click at [542, 546] on button "Switch to This" at bounding box center [525, 537] width 171 height 39
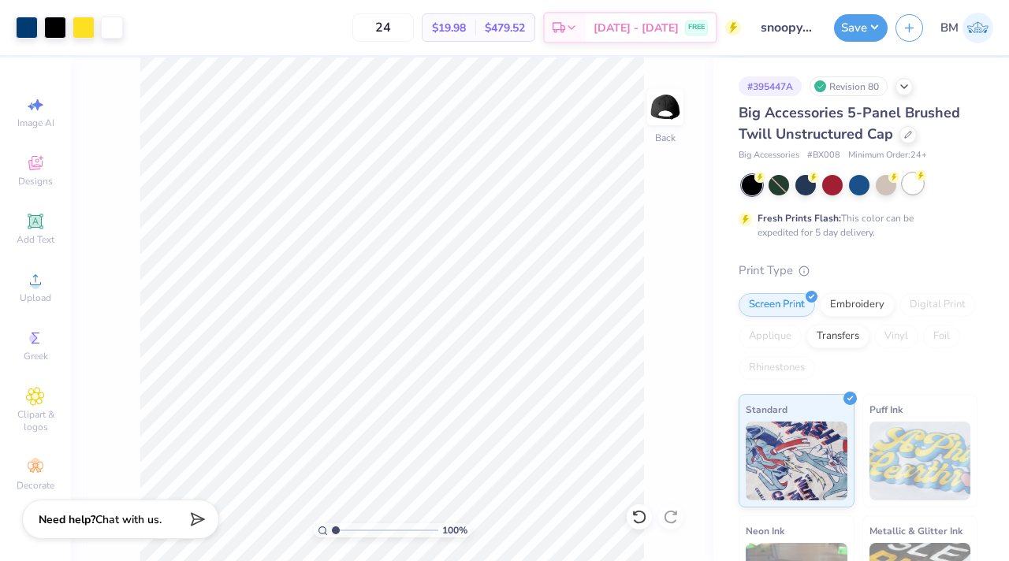
click at [911, 179] on div at bounding box center [913, 183] width 21 height 21
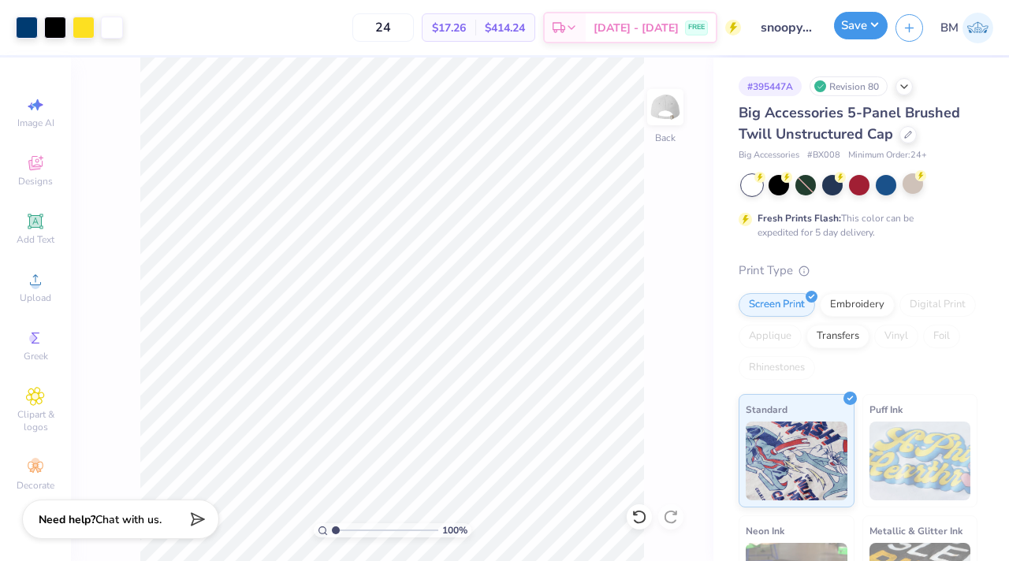
click at [857, 31] on button "Save" at bounding box center [861, 26] width 54 height 28
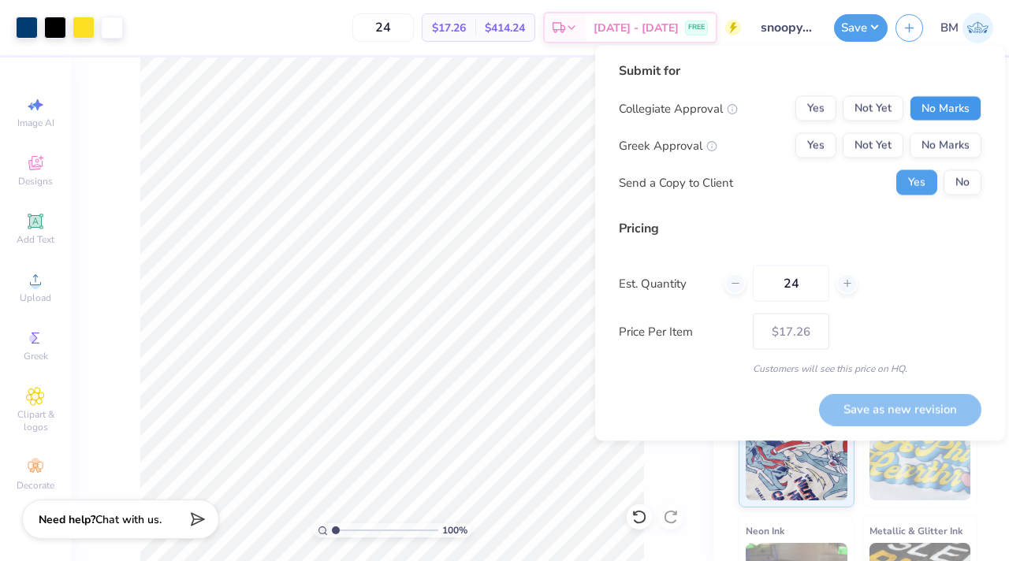
click at [958, 111] on button "No Marks" at bounding box center [946, 108] width 72 height 25
click at [950, 137] on button "No Marks" at bounding box center [946, 145] width 72 height 25
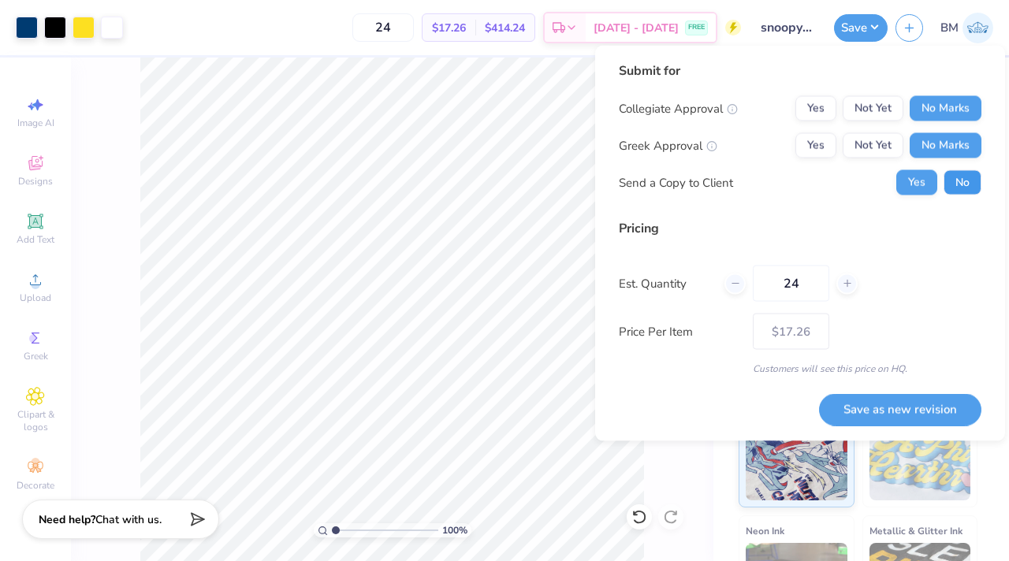
click at [950, 179] on button "No" at bounding box center [963, 182] width 38 height 25
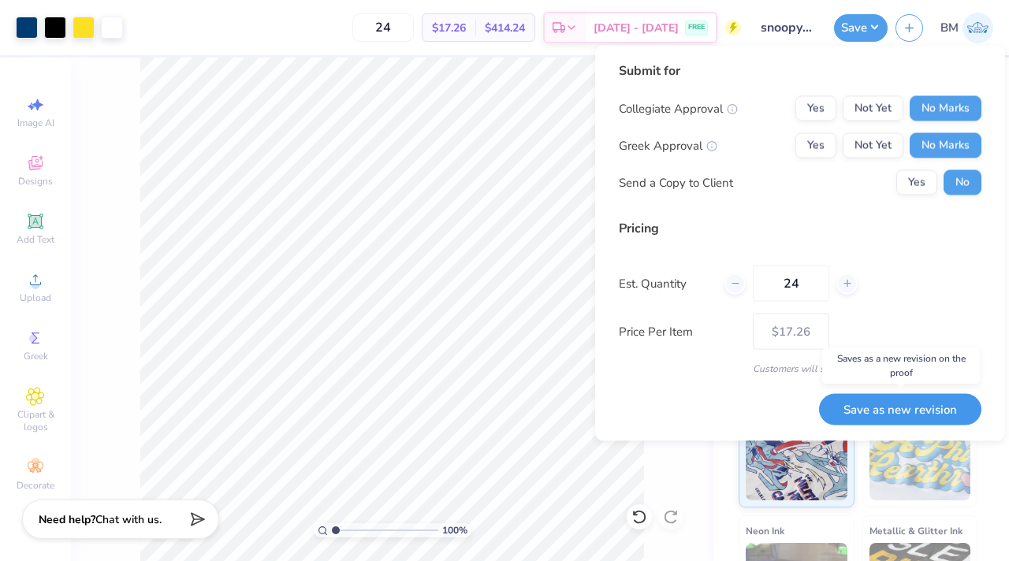
click at [890, 410] on button "Save as new revision" at bounding box center [900, 409] width 162 height 32
type input "$17.26"
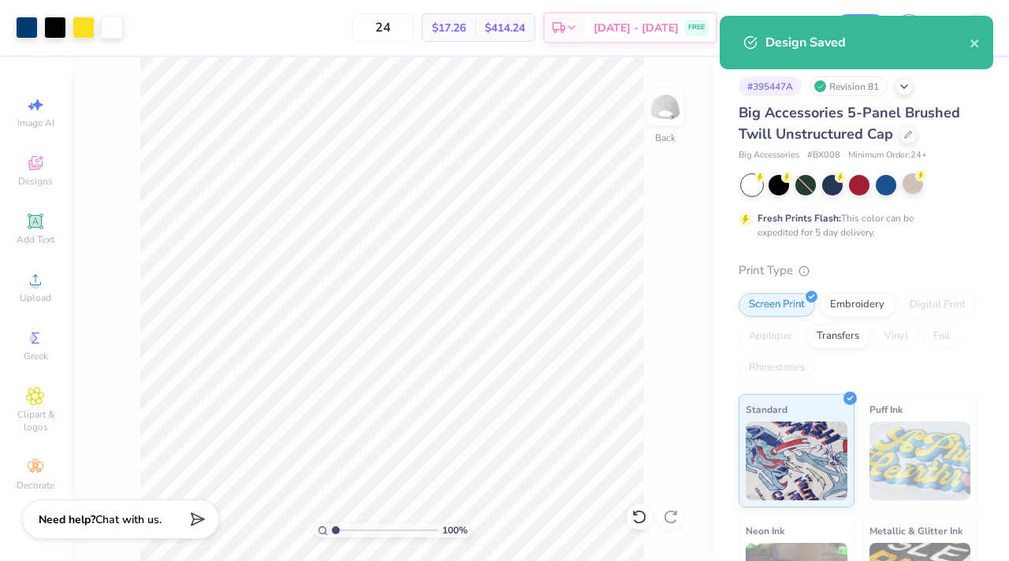
click at [983, 41] on div "Design Saved" at bounding box center [857, 43] width 274 height 54
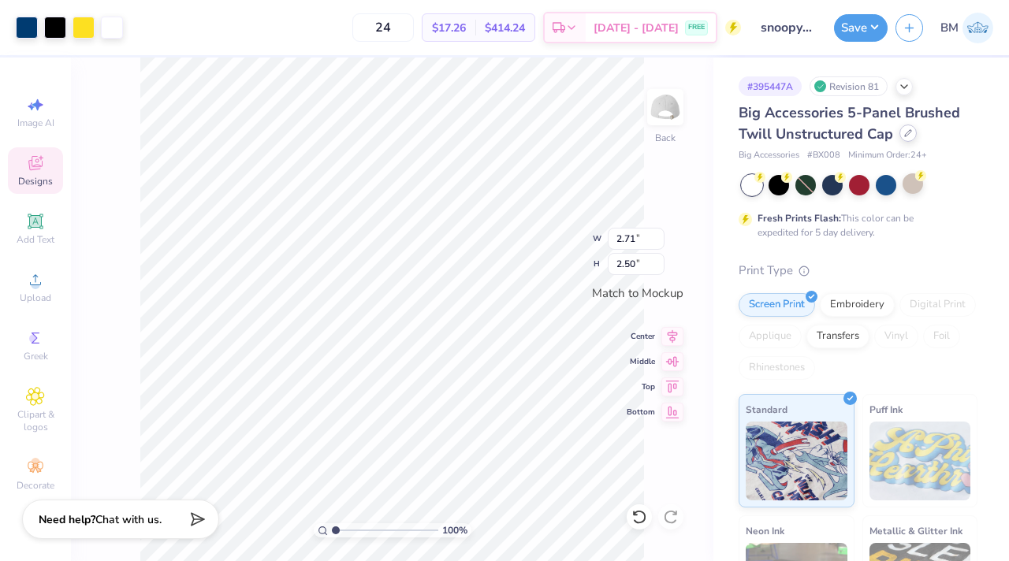
click at [901, 136] on div at bounding box center [908, 133] width 17 height 17
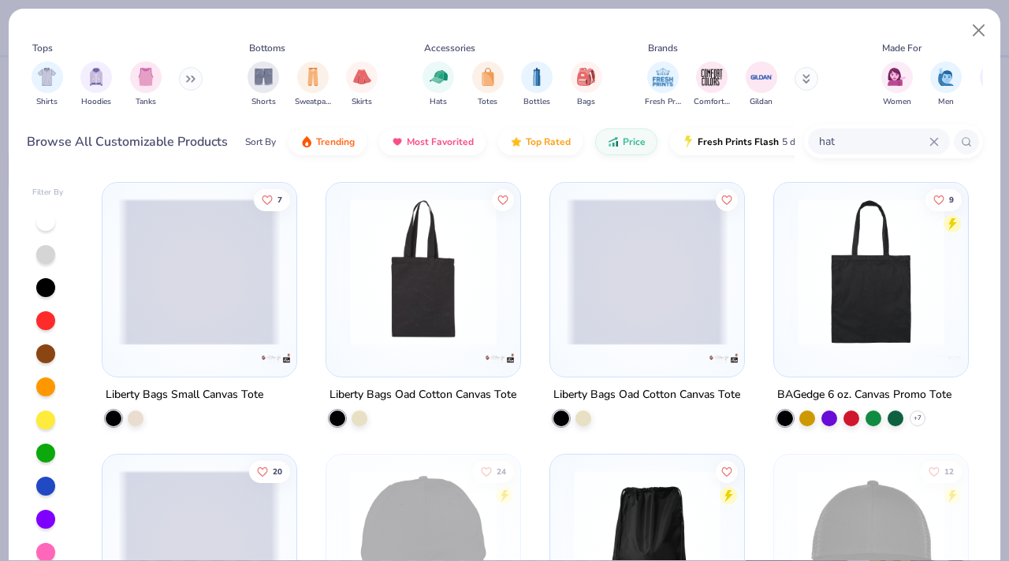
click at [878, 150] on input "hat" at bounding box center [874, 141] width 112 height 18
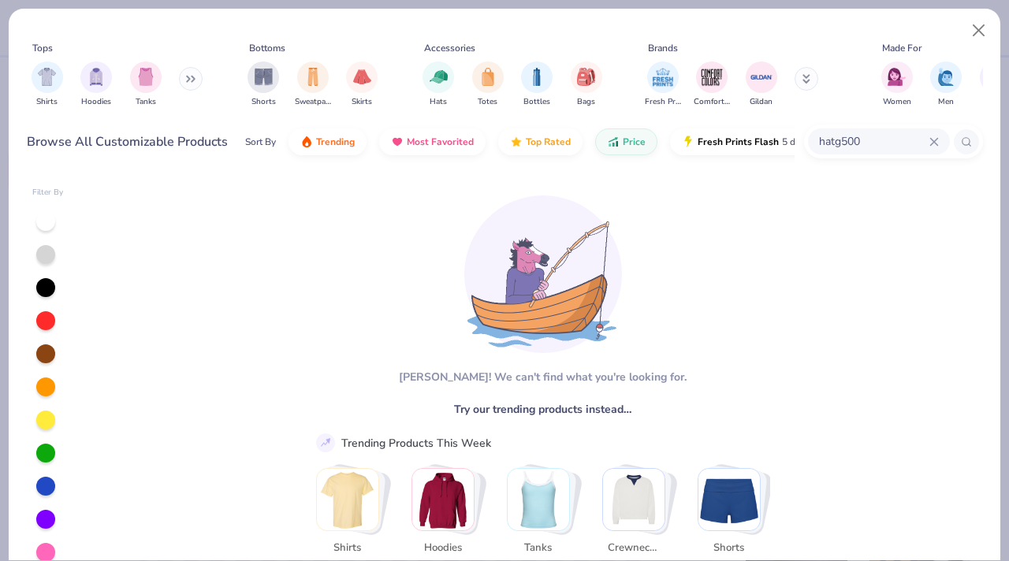
click at [361, 501] on img "Stack Card Button Shirts" at bounding box center [348, 500] width 62 height 62
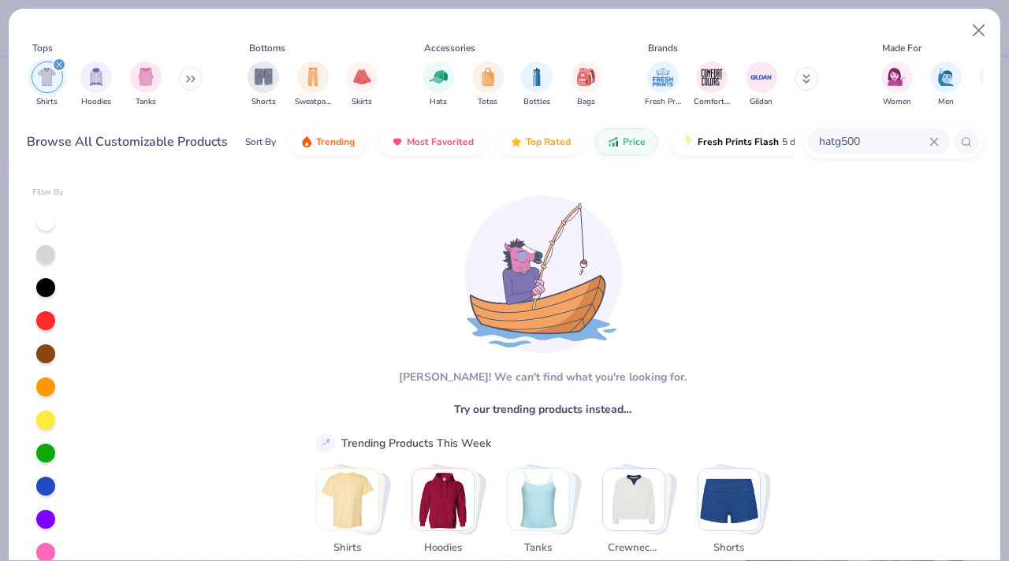
click at [361, 501] on img "Stack Card Button Shirts" at bounding box center [348, 500] width 62 height 62
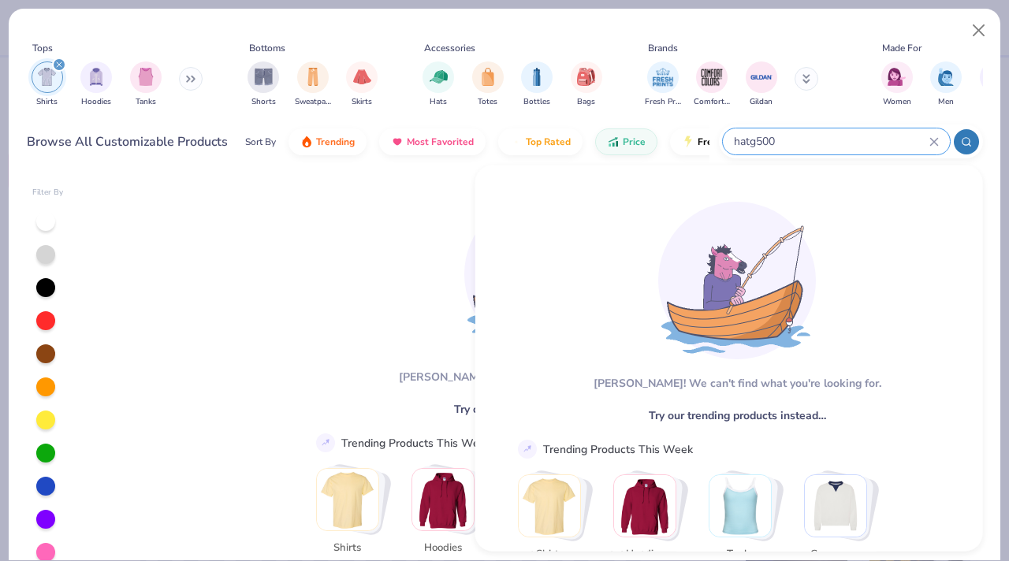
click at [841, 144] on input "hatg500" at bounding box center [831, 141] width 197 height 18
click at [753, 140] on input "hatg500" at bounding box center [831, 141] width 197 height 18
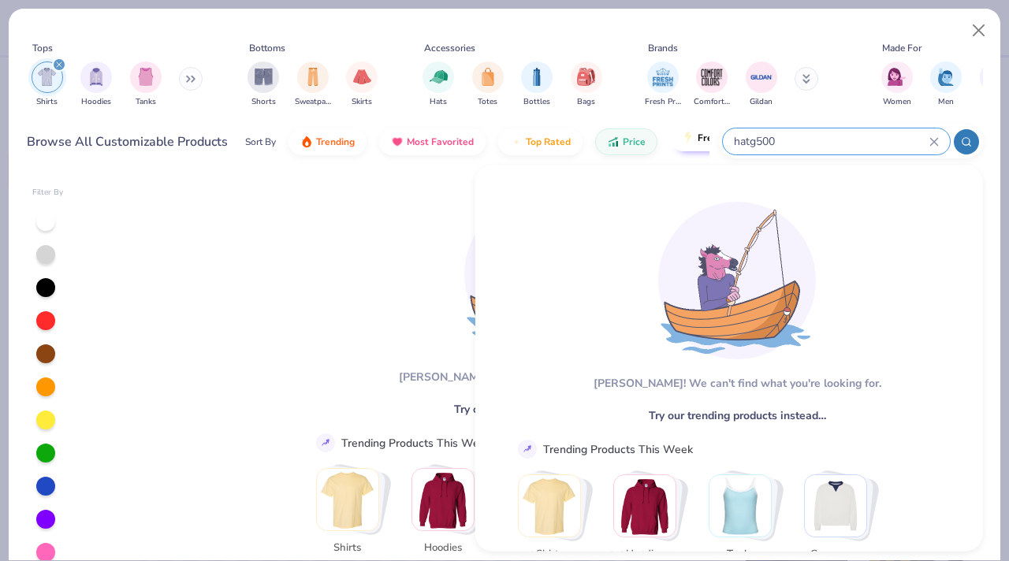
drag, startPoint x: 751, startPoint y: 140, endPoint x: 706, endPoint y: 147, distance: 45.4
click at [706, 147] on div "Browse All Customizable Products Sort By Trending Most Favorited Top Rated Pric…" at bounding box center [505, 142] width 956 height 44
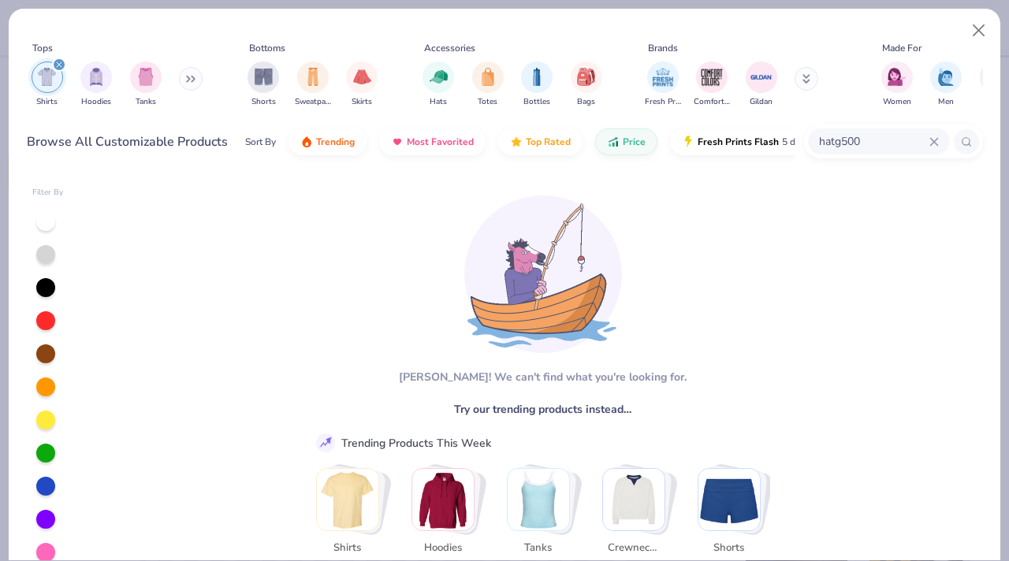
click at [877, 138] on input "hatg500" at bounding box center [874, 141] width 112 height 18
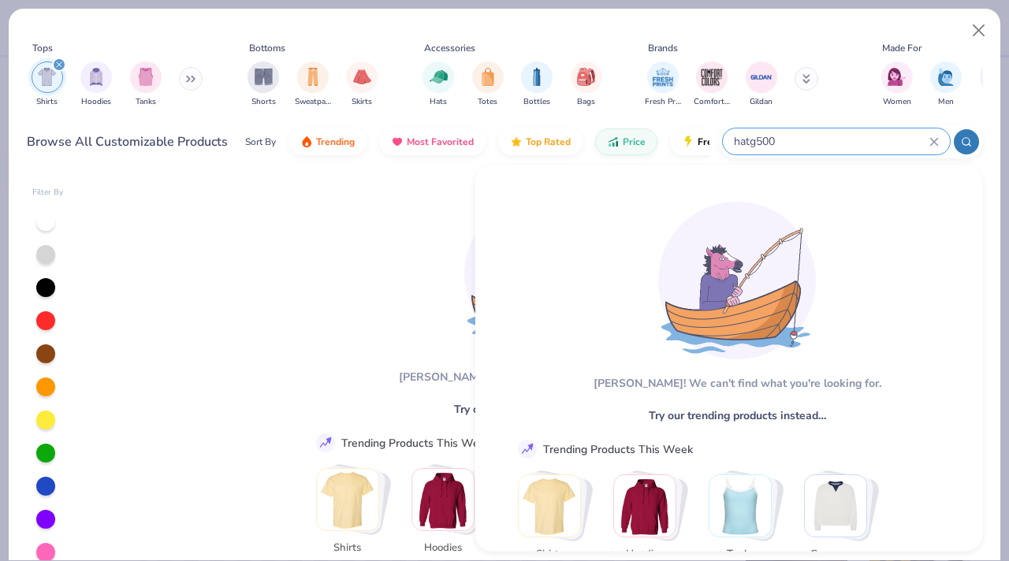
click at [877, 138] on input "hatg500" at bounding box center [831, 141] width 197 height 18
type input "h"
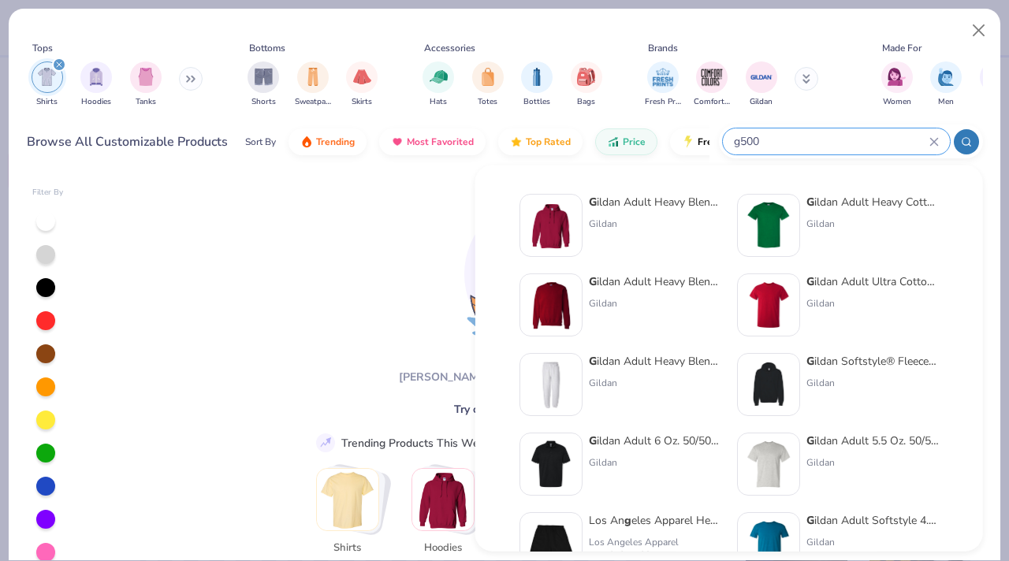
type input "g500"
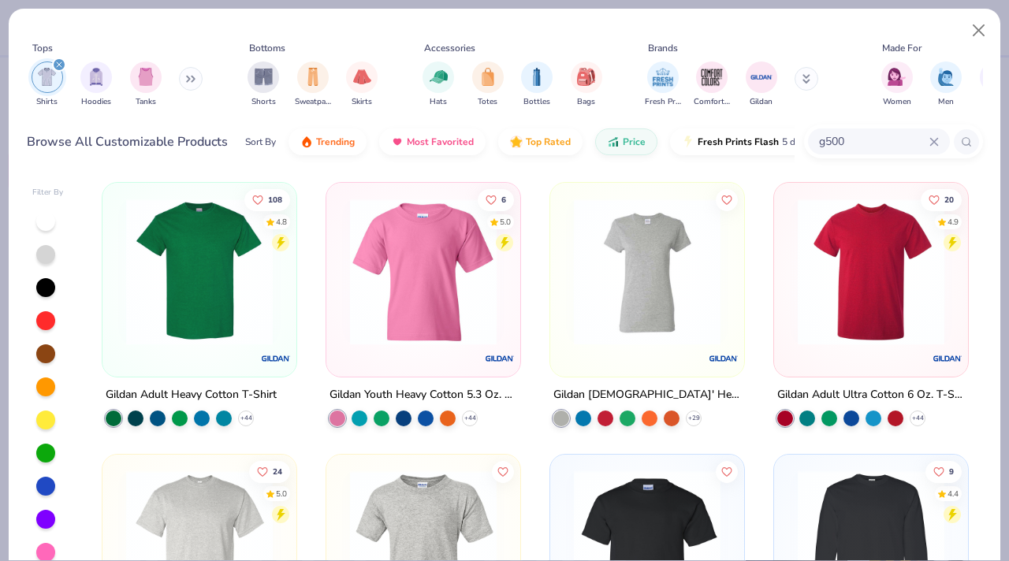
click at [226, 297] on img at bounding box center [199, 272] width 162 height 147
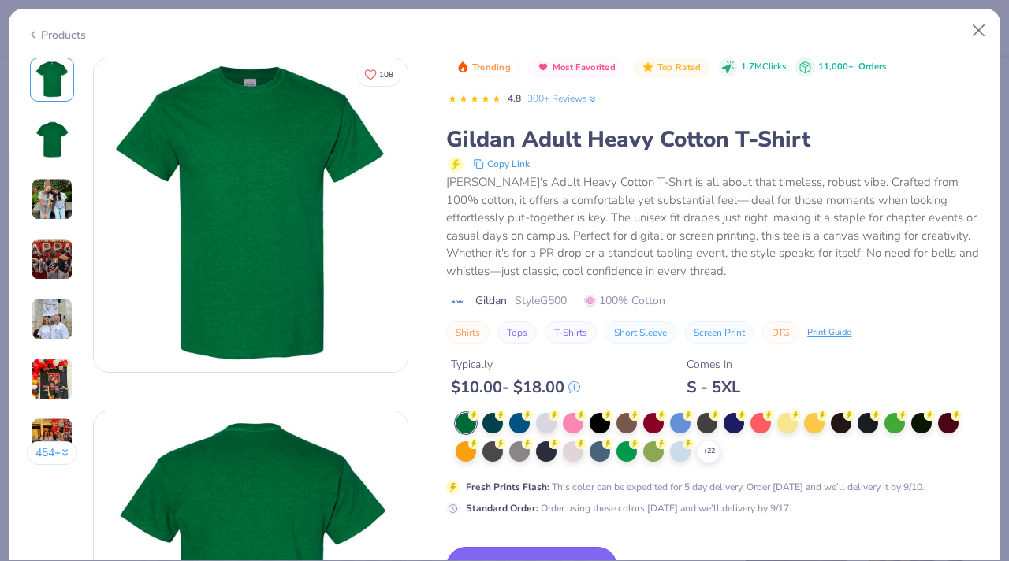
click at [535, 550] on button "Switch to This" at bounding box center [531, 566] width 171 height 39
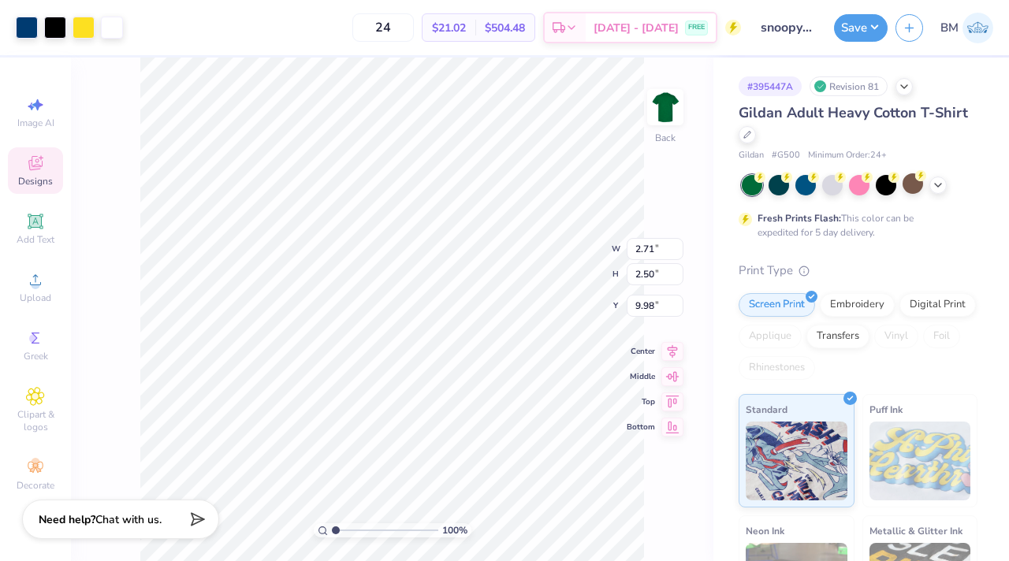
type input "3.00"
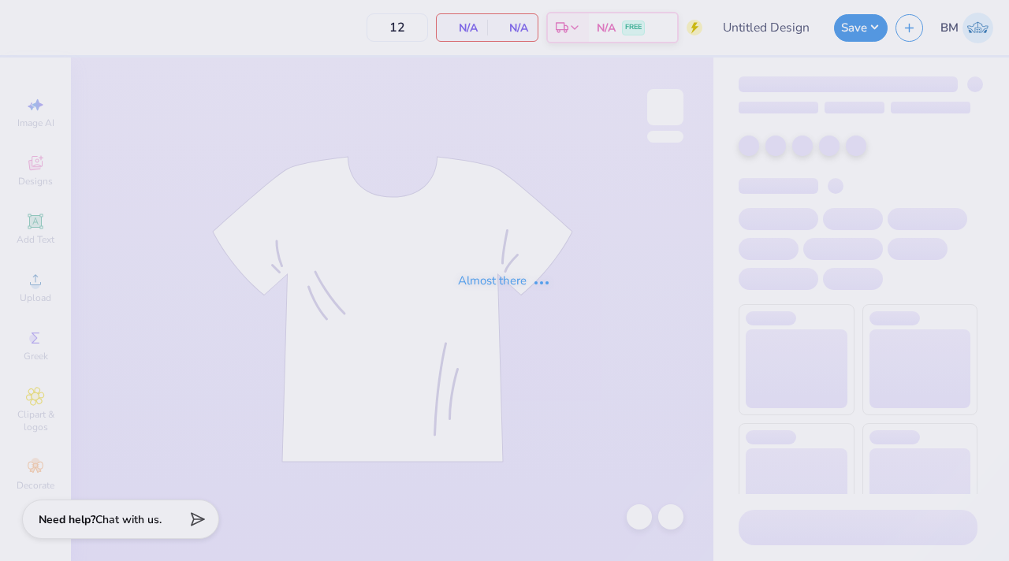
type input "snoopytmt"
type input "24"
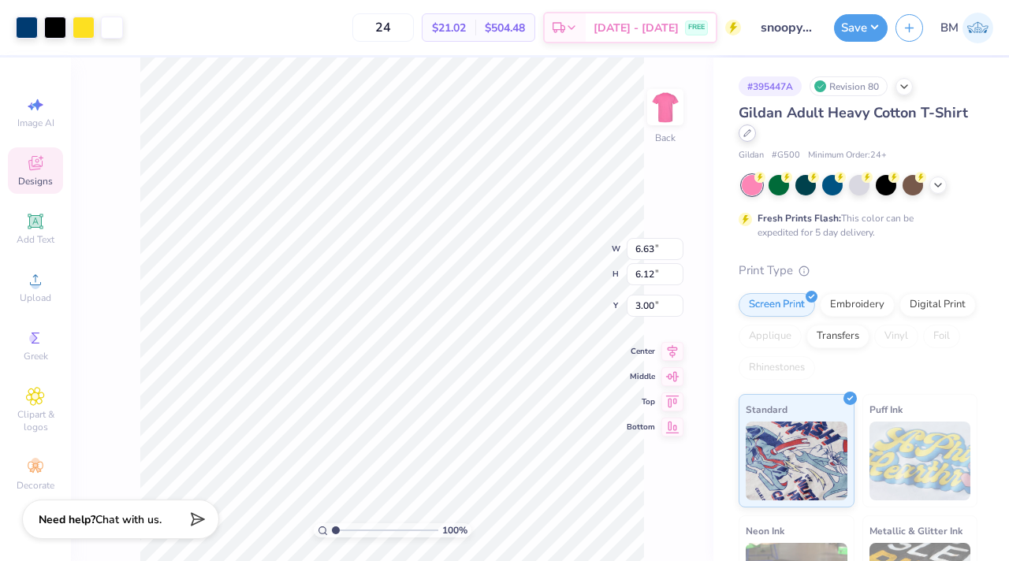
click at [751, 133] on icon at bounding box center [748, 133] width 8 height 8
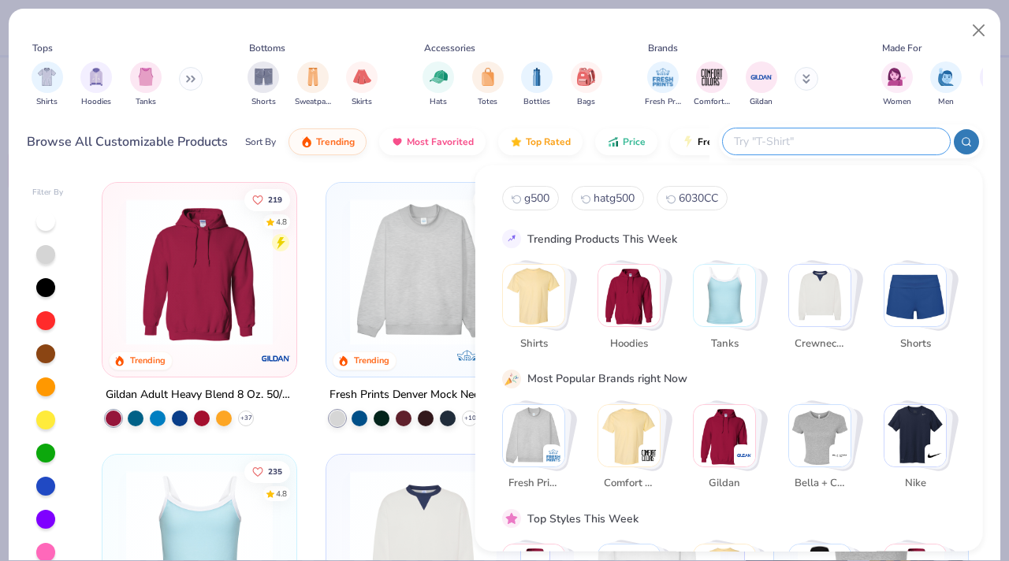
click at [853, 147] on input "text" at bounding box center [836, 141] width 207 height 18
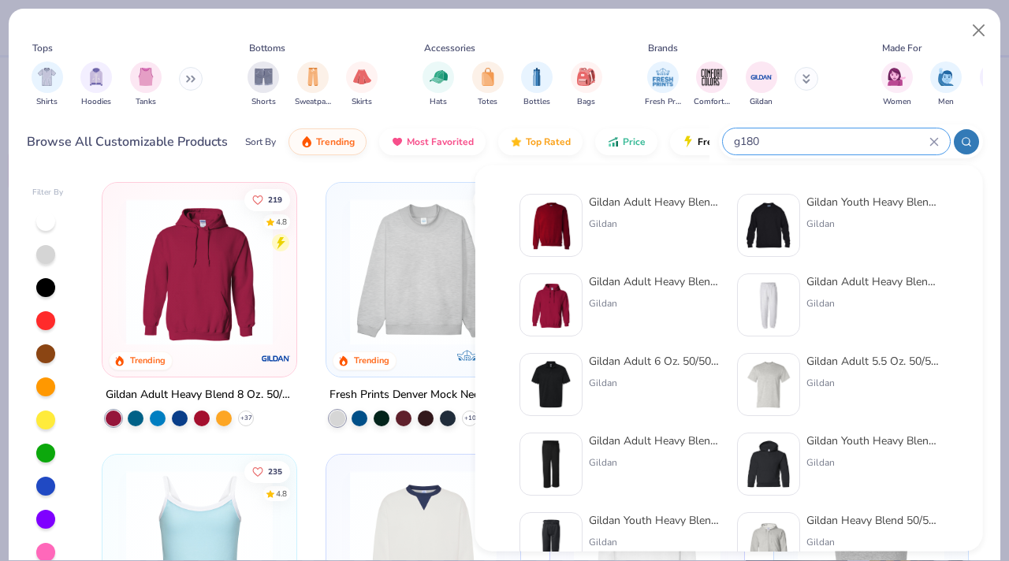
type input "g180"
click at [658, 222] on div "Gildan" at bounding box center [655, 224] width 132 height 14
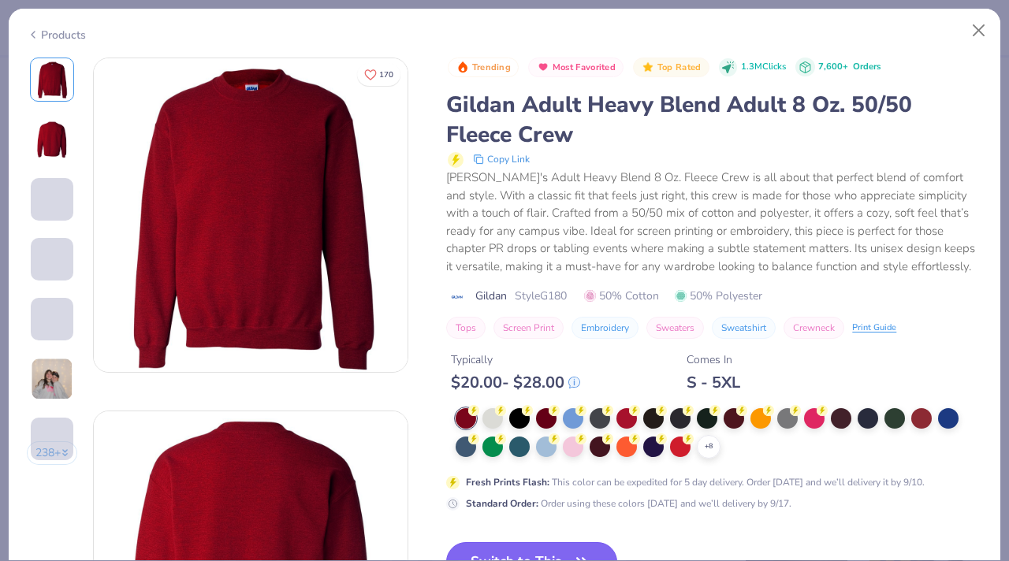
click at [538, 549] on button "Switch to This" at bounding box center [531, 561] width 171 height 39
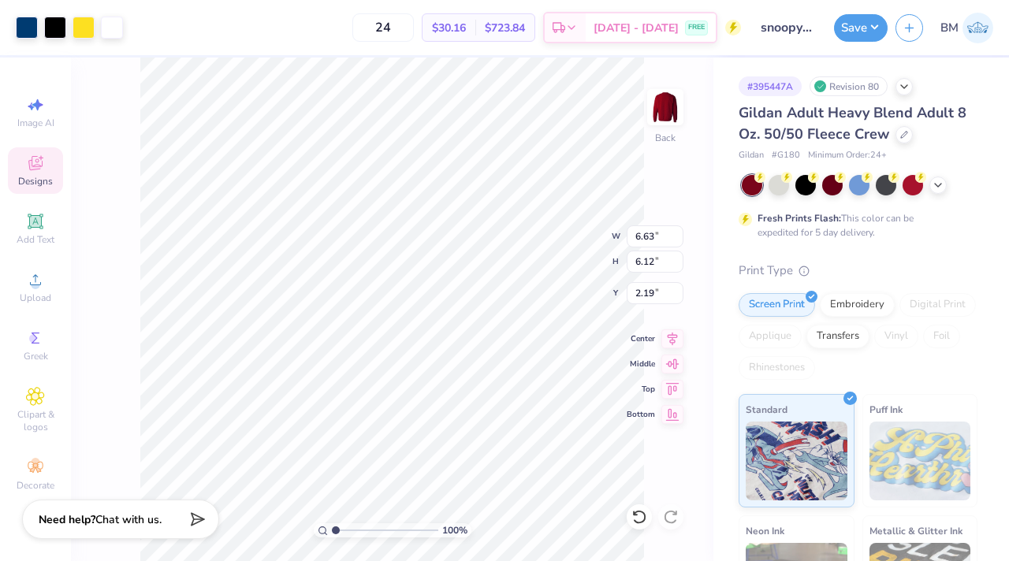
click at [784, 198] on div "Fresh Prints Flash: This color can be expedited for 5 day delivery." at bounding box center [858, 207] width 239 height 65
click at [781, 189] on div at bounding box center [779, 183] width 21 height 21
type input "3.00"
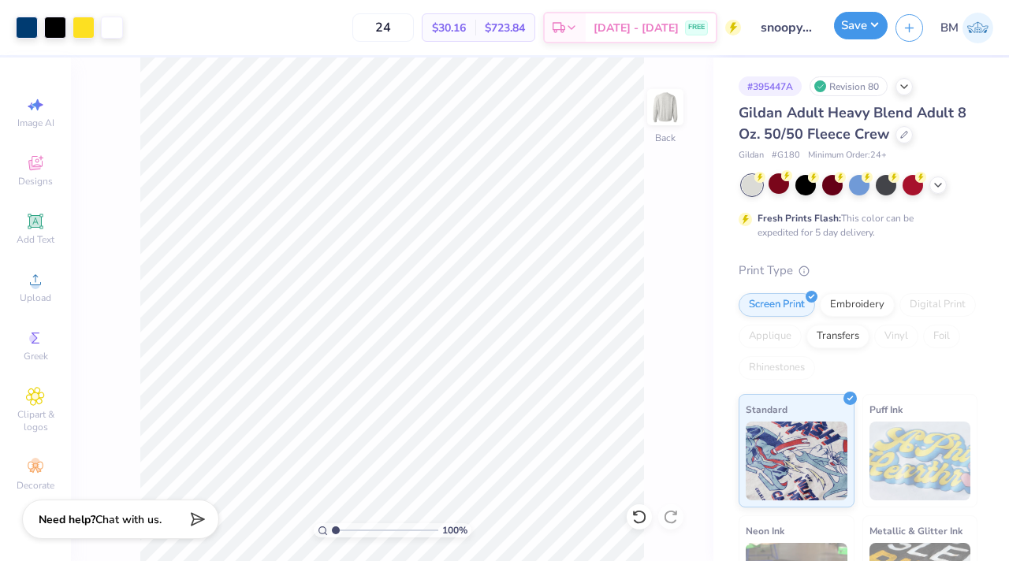
click at [854, 36] on button "Save" at bounding box center [861, 26] width 54 height 28
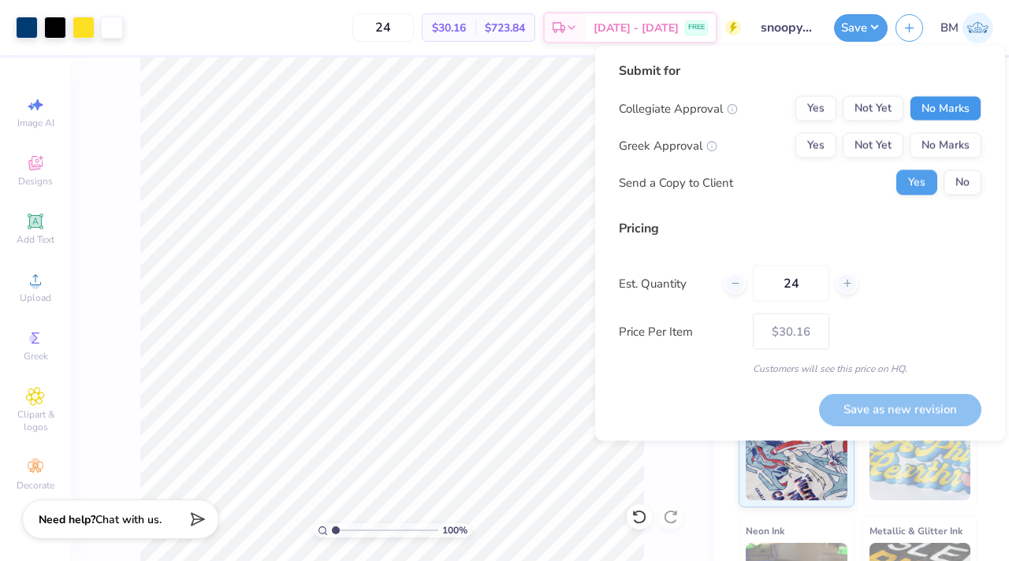
click at [952, 102] on button "No Marks" at bounding box center [946, 108] width 72 height 25
click at [952, 133] on button "No Marks" at bounding box center [946, 145] width 72 height 25
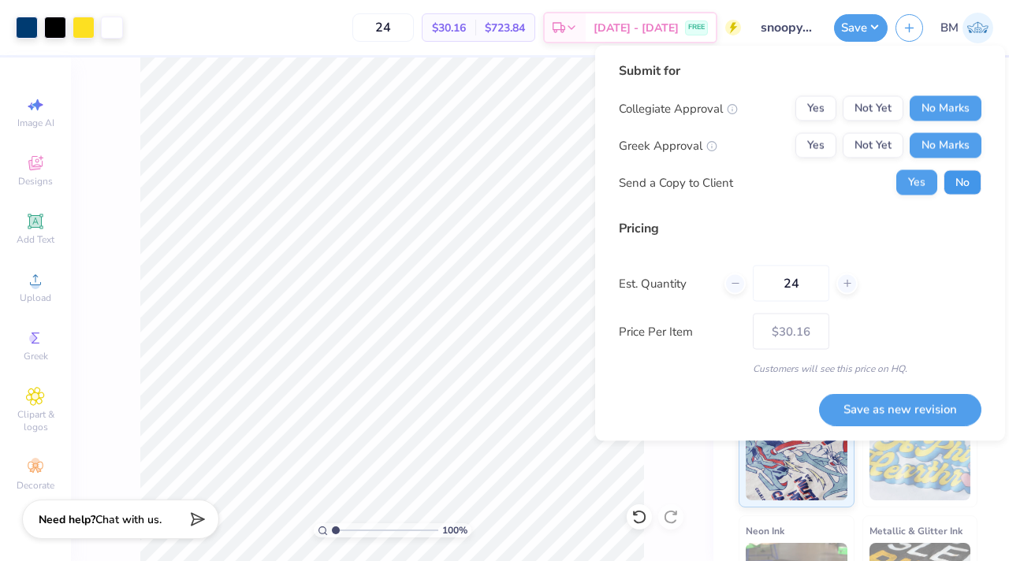
click at [965, 183] on button "No" at bounding box center [963, 182] width 38 height 25
click at [932, 407] on button "Save as new revision" at bounding box center [900, 409] width 162 height 32
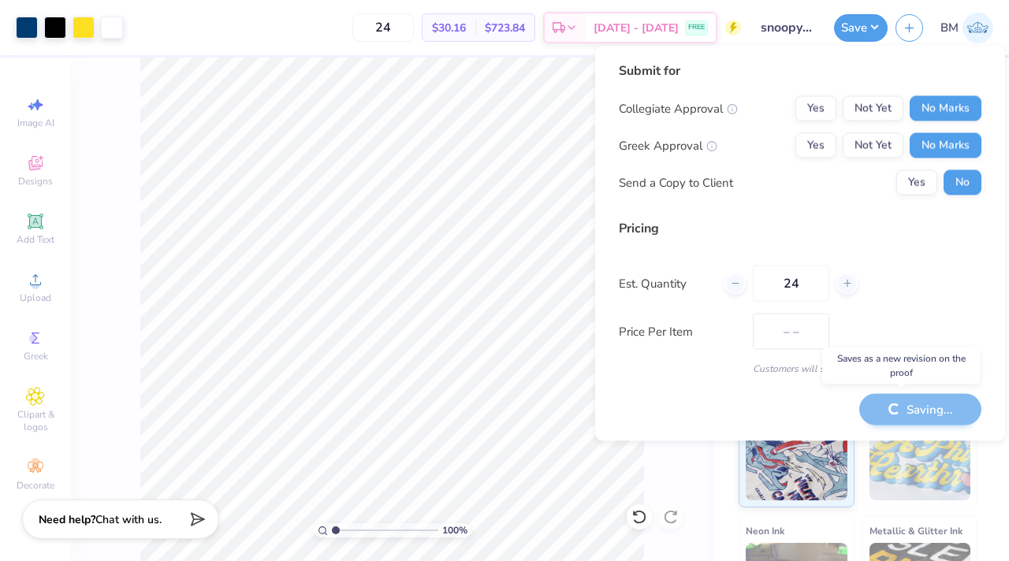
type input "$30.16"
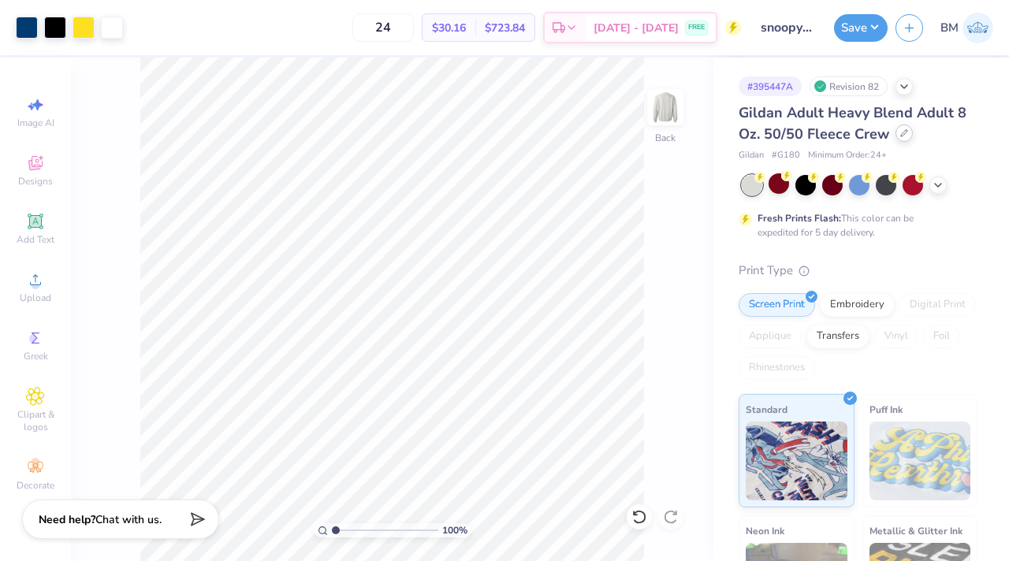
click at [900, 130] on icon at bounding box center [904, 133] width 8 height 8
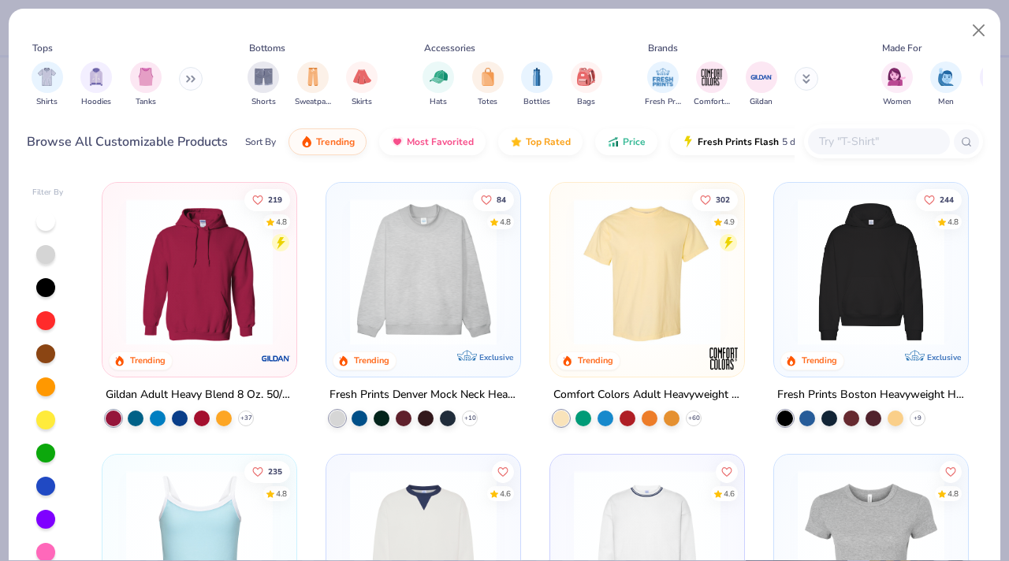
click at [846, 144] on input "text" at bounding box center [878, 141] width 121 height 18
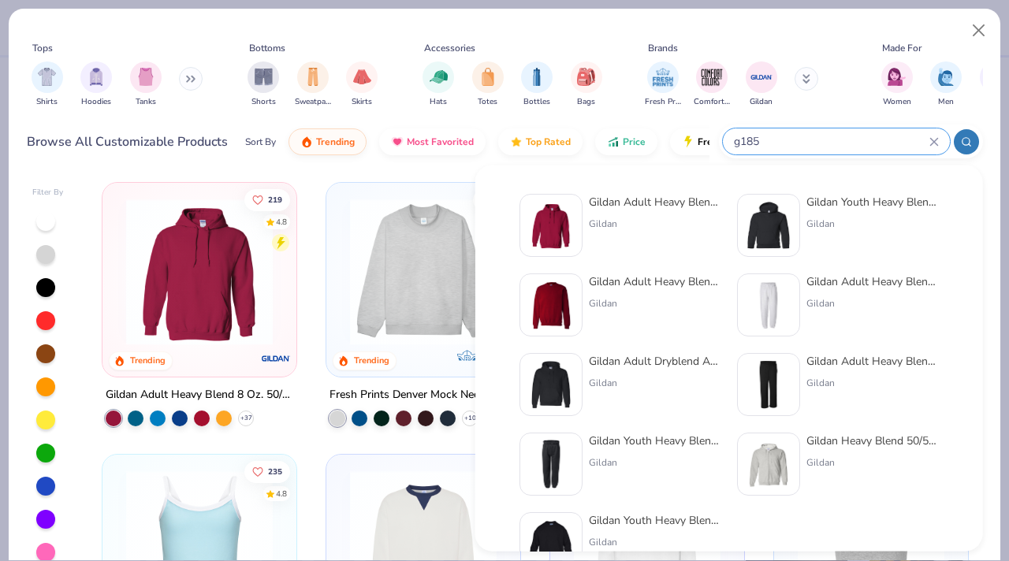
type input "g185"
click at [650, 228] on div "Gildan" at bounding box center [655, 224] width 132 height 14
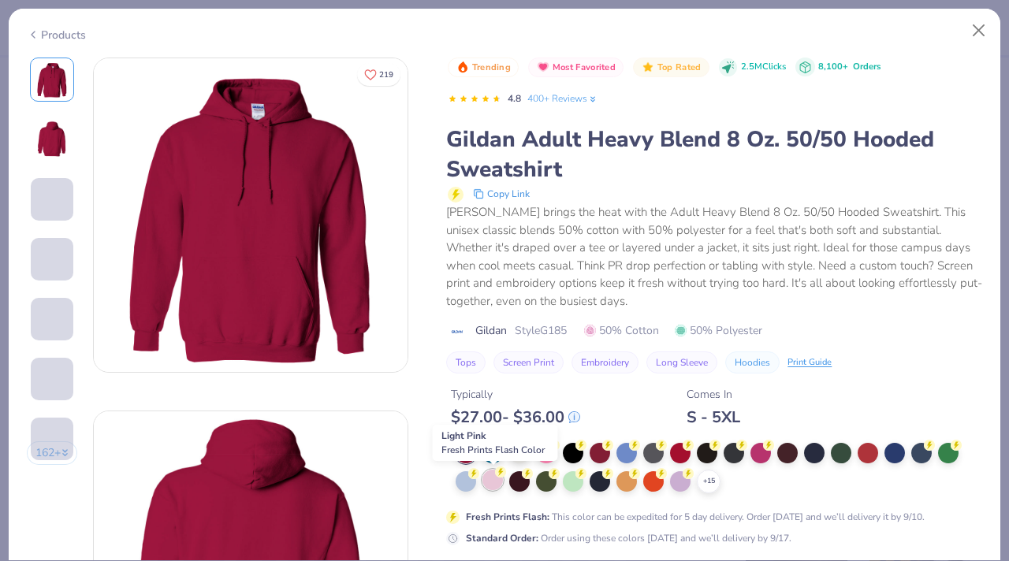
click at [499, 483] on div at bounding box center [493, 480] width 21 height 21
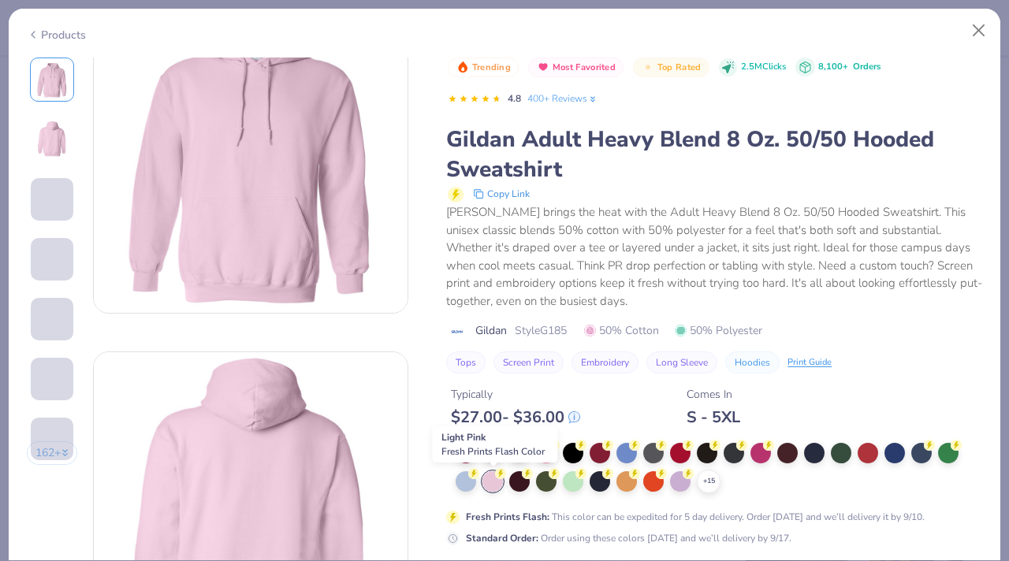
scroll to position [62, 0]
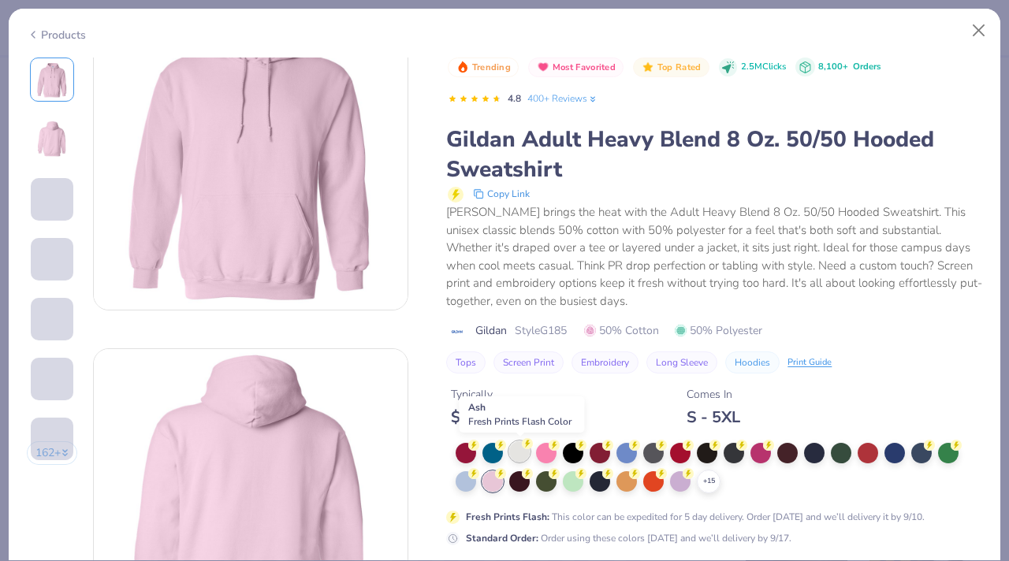
click at [527, 458] on div at bounding box center [519, 452] width 21 height 21
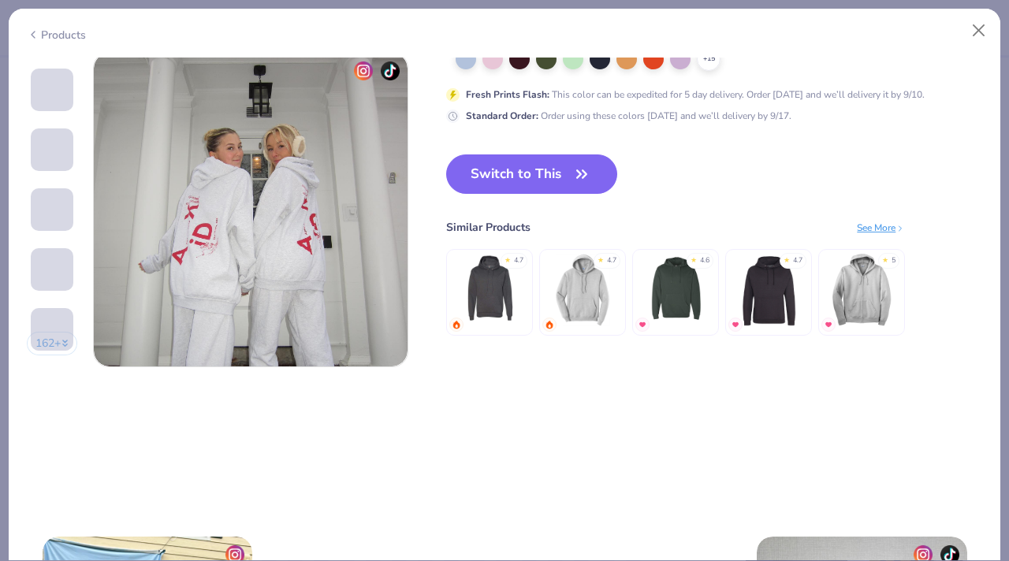
scroll to position [2119, 0]
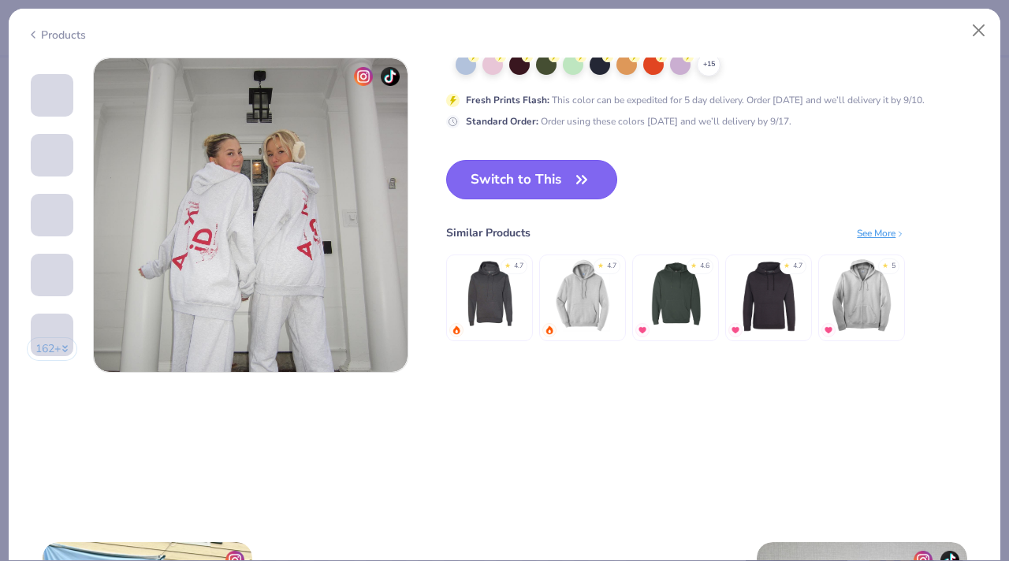
click at [566, 188] on button "Switch to This" at bounding box center [531, 179] width 171 height 39
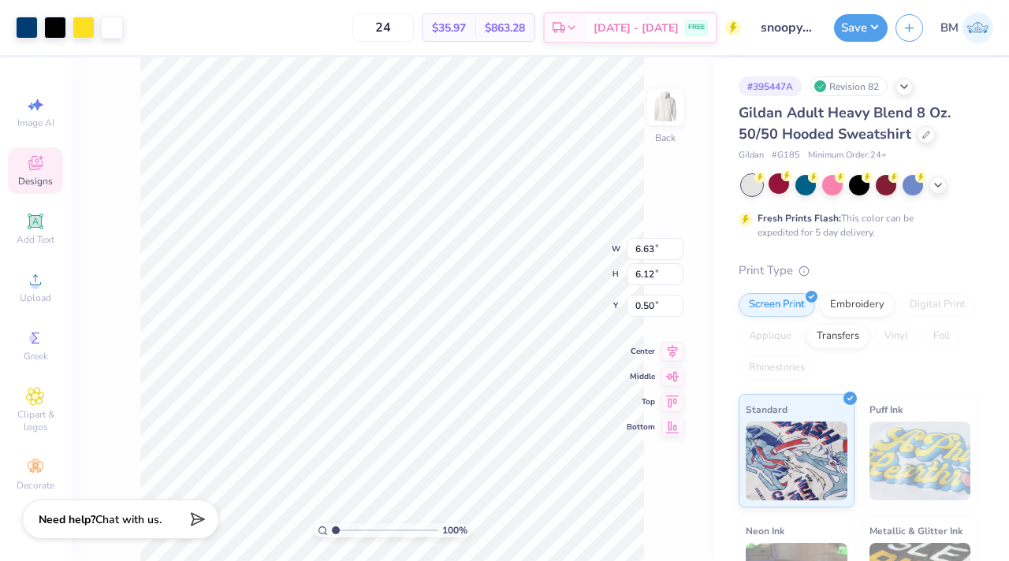
type input "3.00"
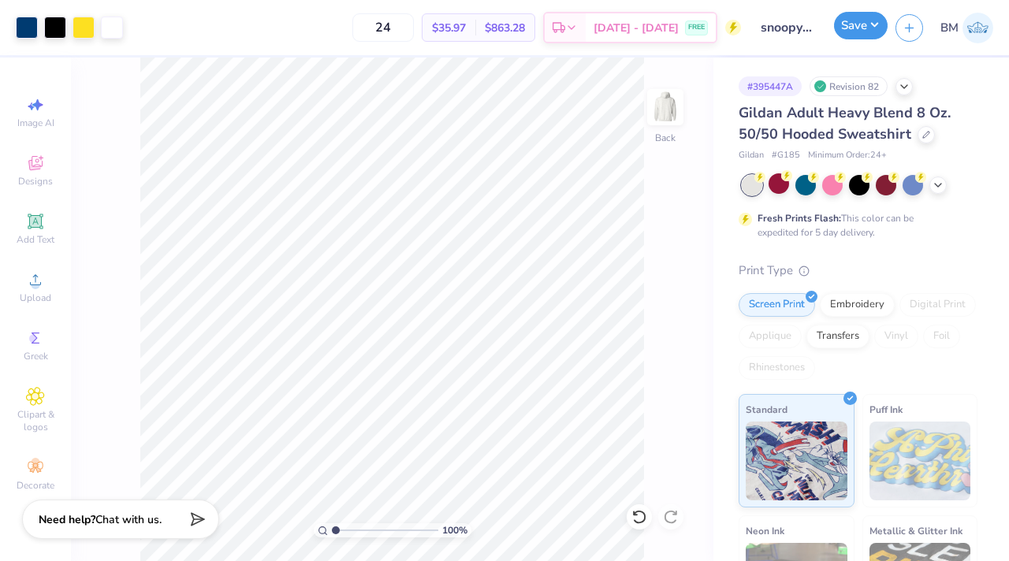
click at [866, 24] on button "Save" at bounding box center [861, 26] width 54 height 28
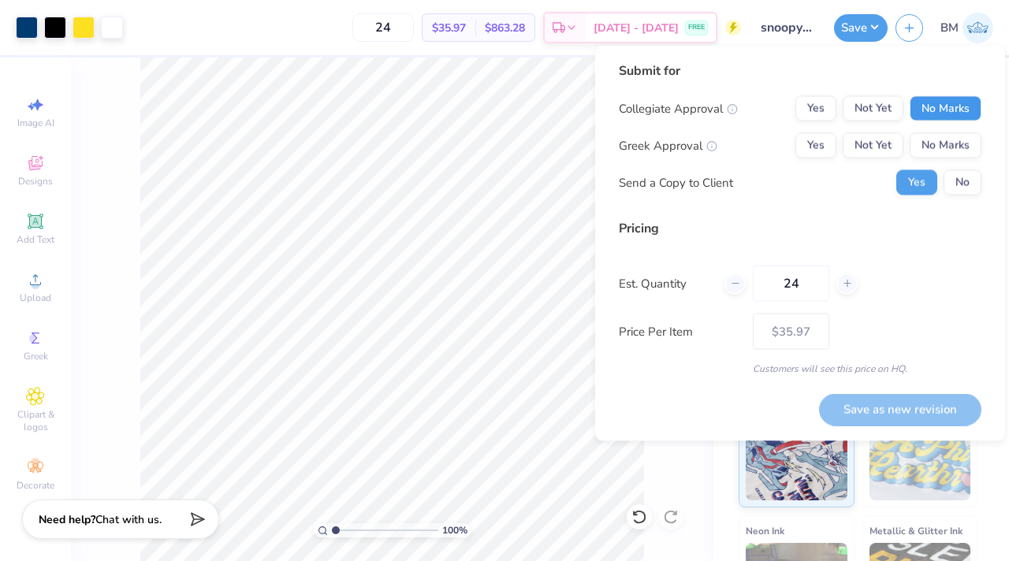
click at [966, 115] on button "No Marks" at bounding box center [946, 108] width 72 height 25
click at [956, 139] on button "No Marks" at bounding box center [946, 145] width 72 height 25
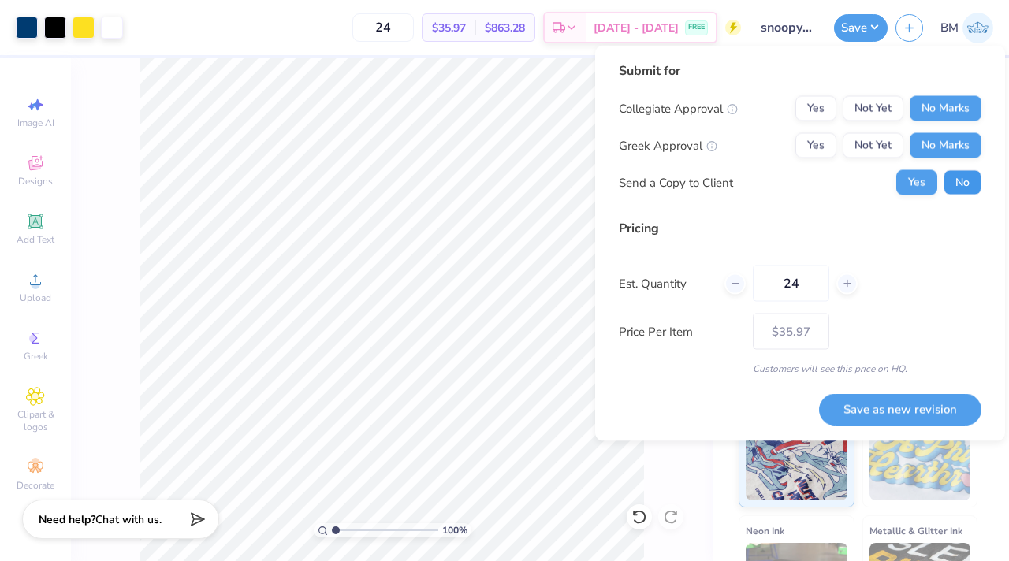
click at [962, 174] on button "No" at bounding box center [963, 182] width 38 height 25
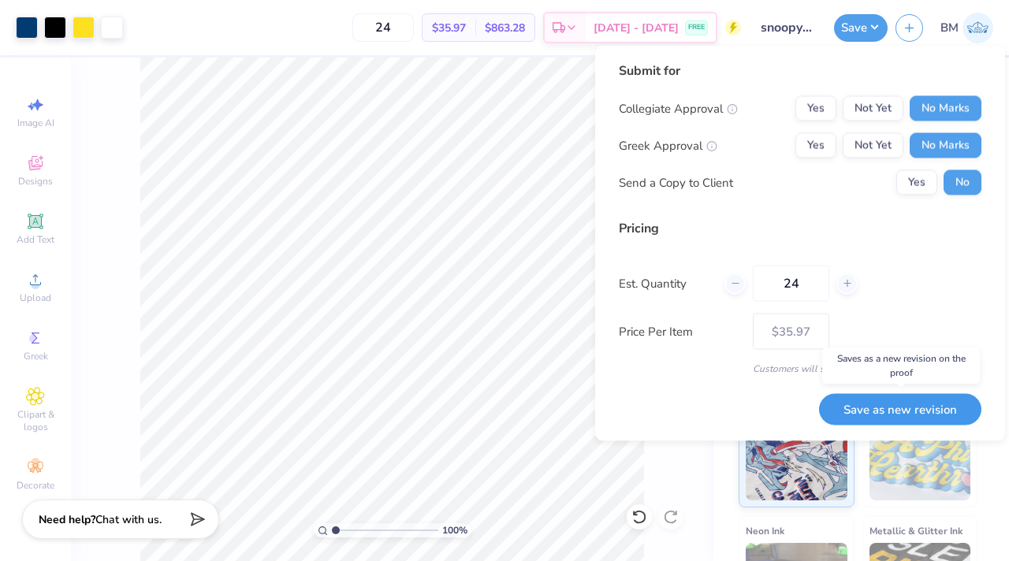
click at [917, 403] on button "Save as new revision" at bounding box center [900, 409] width 162 height 32
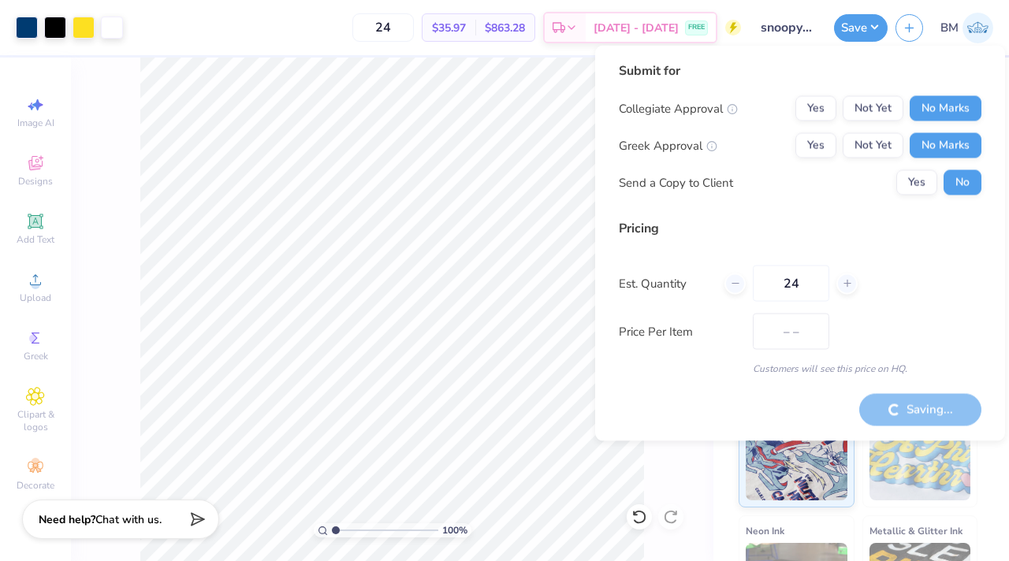
type input "$35.97"
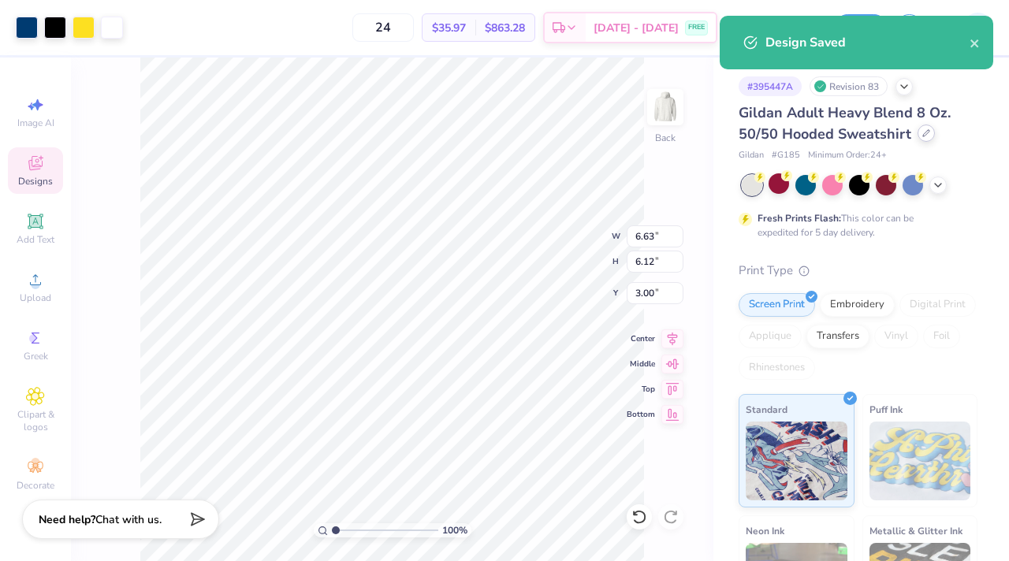
click at [923, 136] on icon at bounding box center [926, 133] width 6 height 6
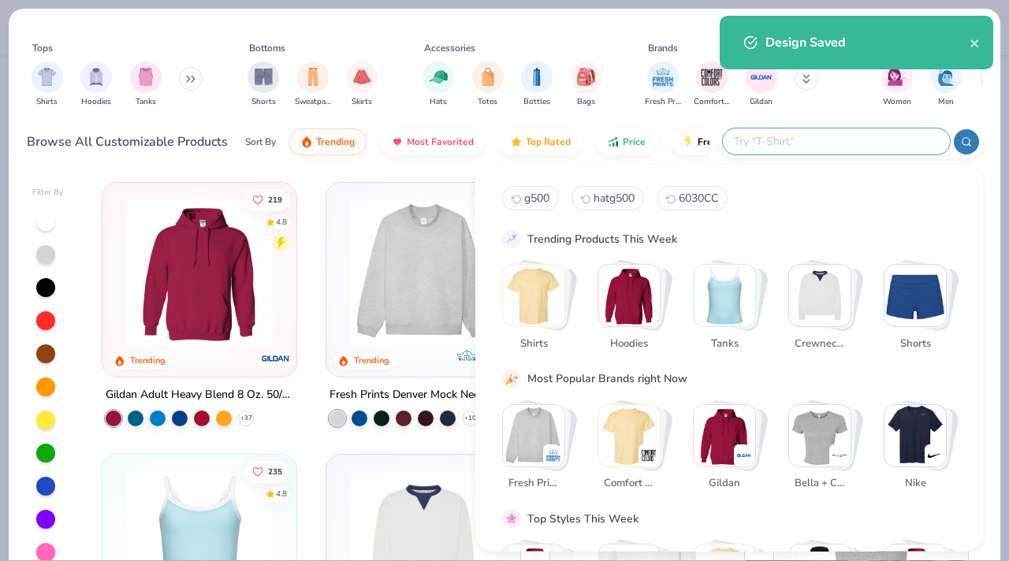
click at [859, 140] on input "text" at bounding box center [836, 141] width 207 height 18
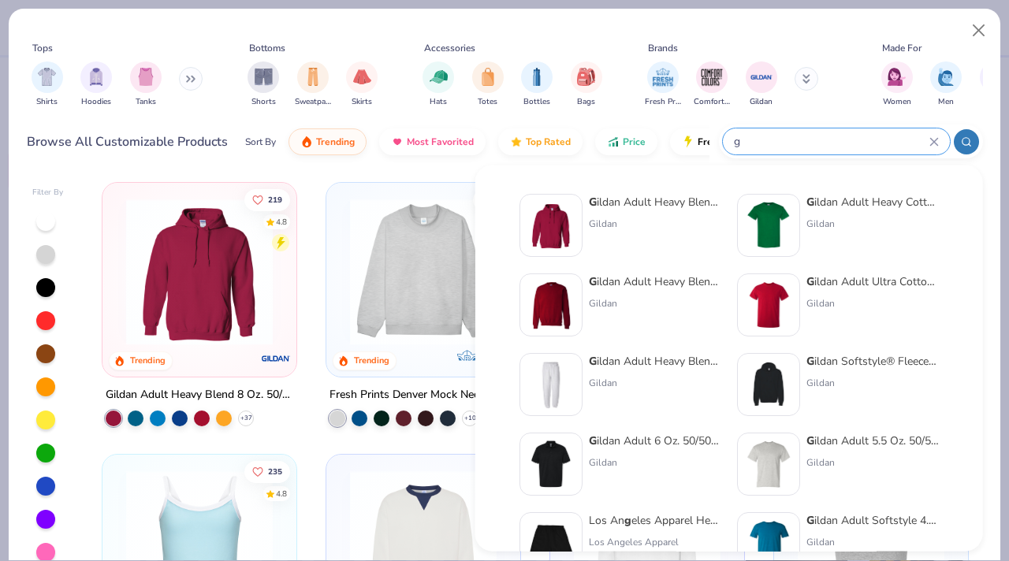
type input "g"
click at [633, 385] on div "Gildan" at bounding box center [655, 383] width 132 height 14
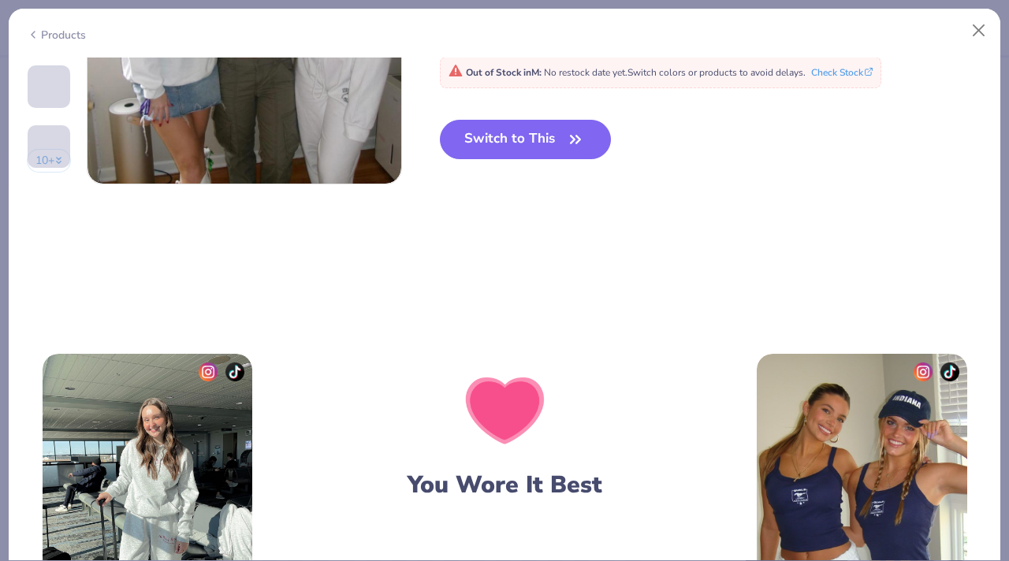
scroll to position [2084, 0]
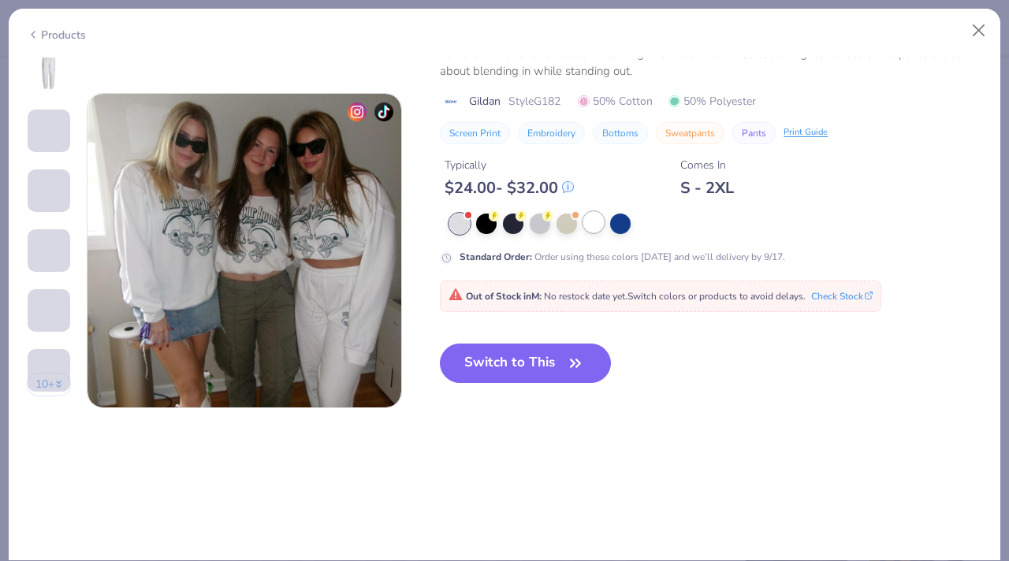
click at [591, 217] on div at bounding box center [593, 222] width 21 height 21
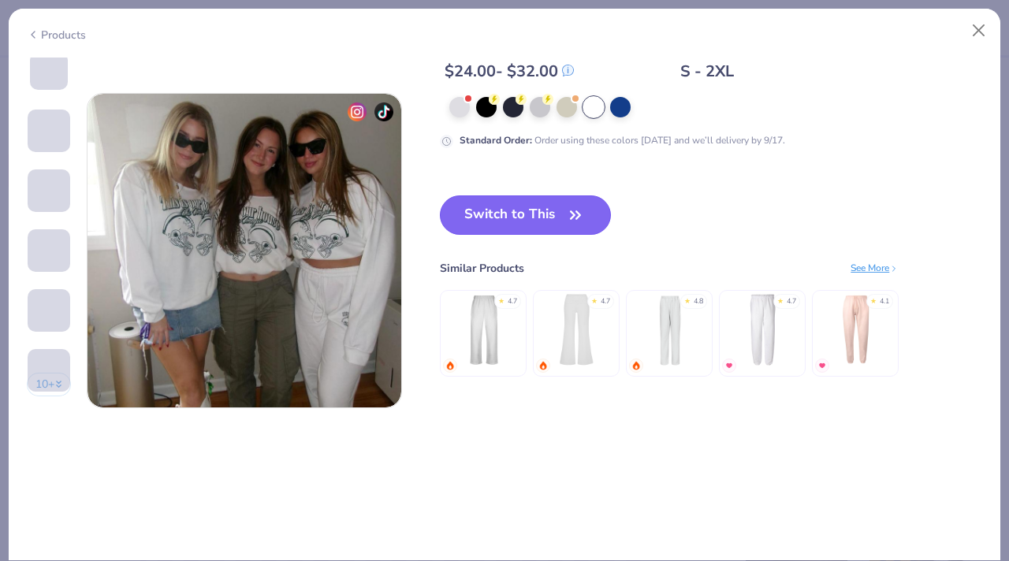
click at [565, 211] on span "button" at bounding box center [576, 215] width 22 height 22
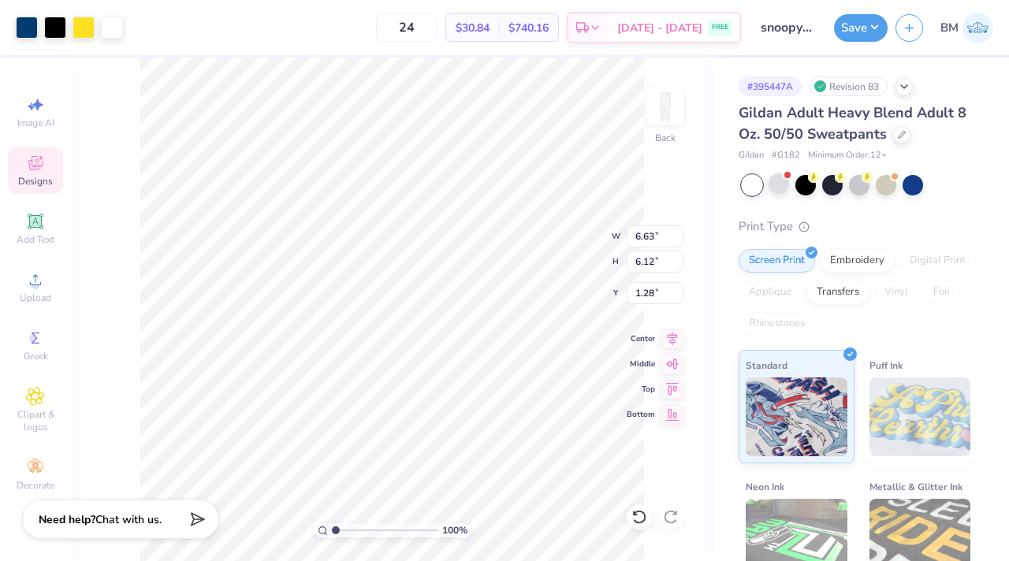
type input "0.50"
type input "1.69"
type input "1.10"
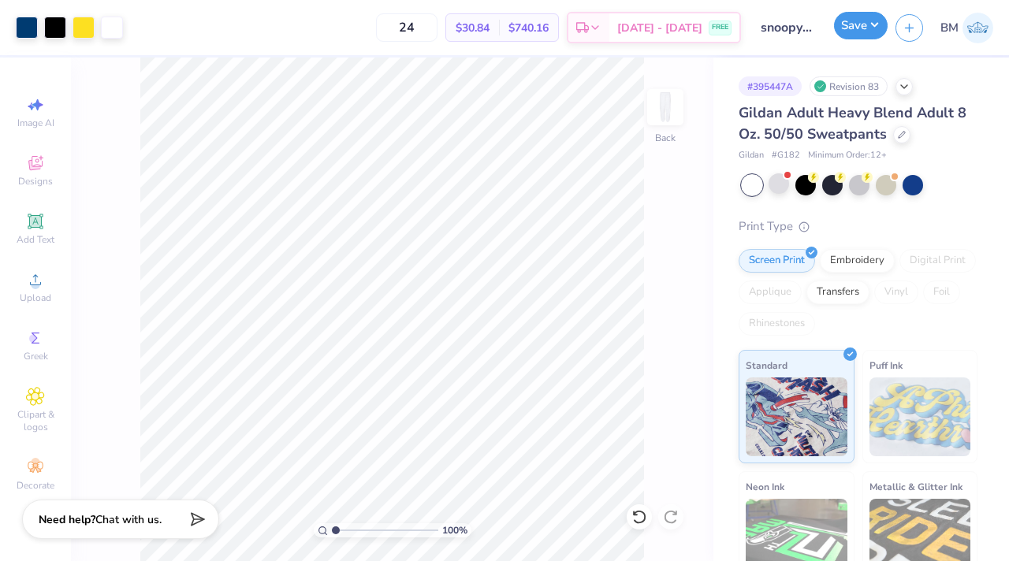
click at [859, 35] on button "Save" at bounding box center [861, 26] width 54 height 28
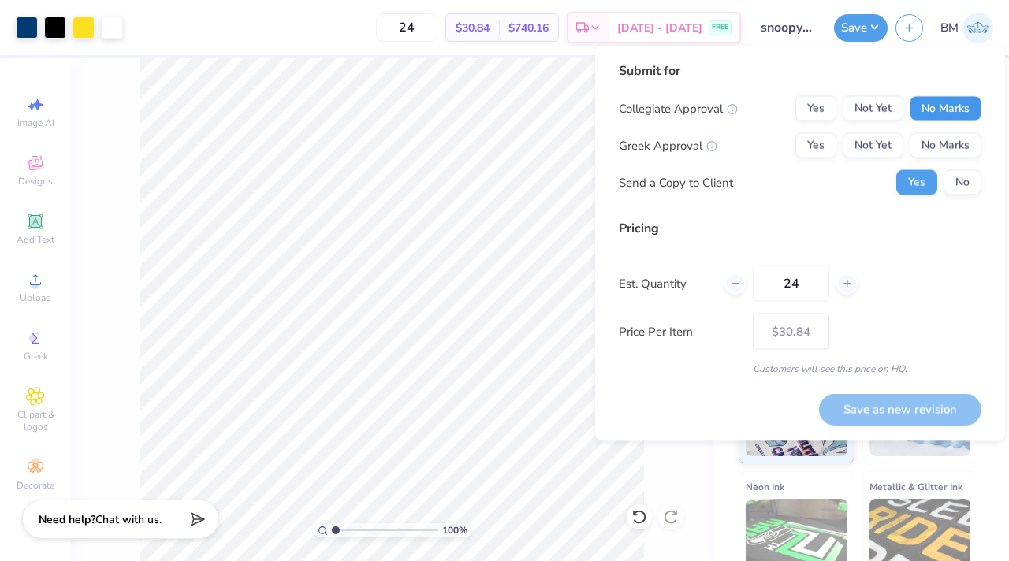
click at [937, 116] on button "No Marks" at bounding box center [946, 108] width 72 height 25
click at [937, 136] on button "No Marks" at bounding box center [946, 145] width 72 height 25
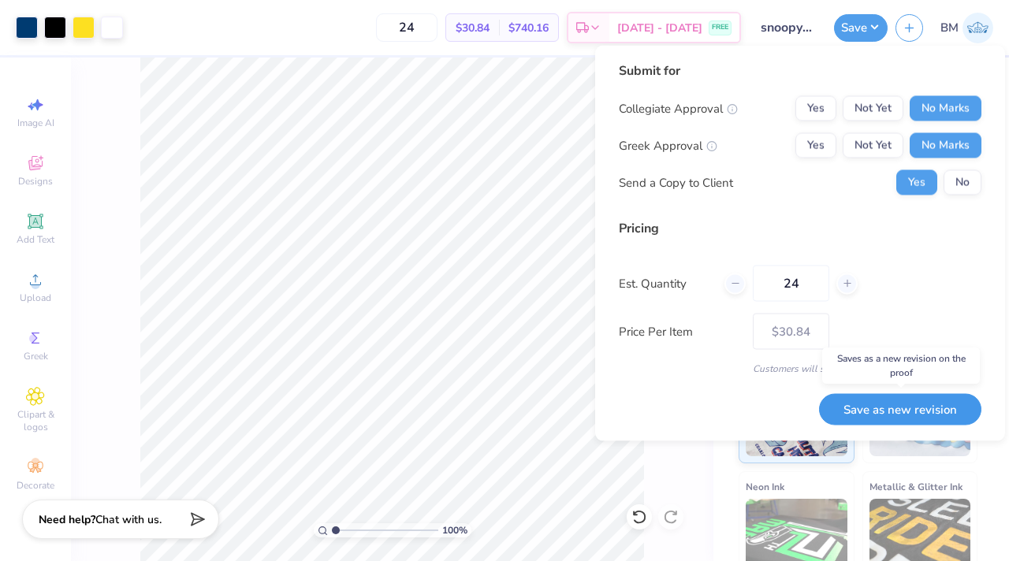
click at [915, 416] on button "Save as new revision" at bounding box center [900, 409] width 162 height 32
type input "$30.84"
